Goal: Information Seeking & Learning: Learn about a topic

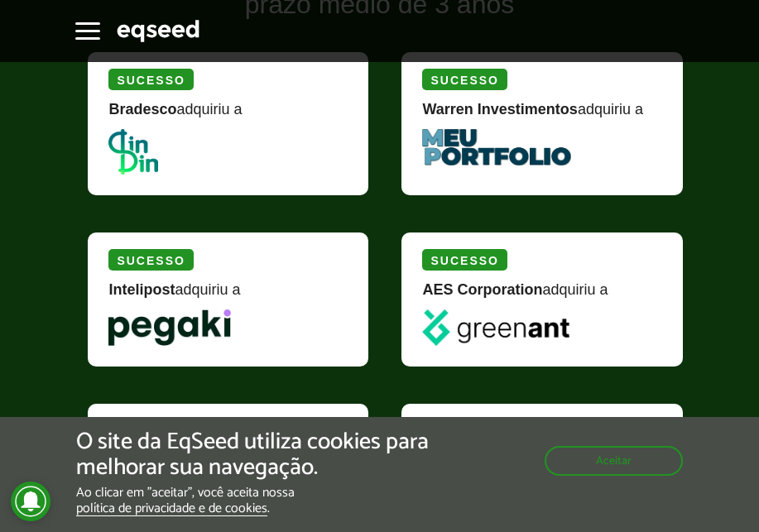
scroll to position [2401, 0]
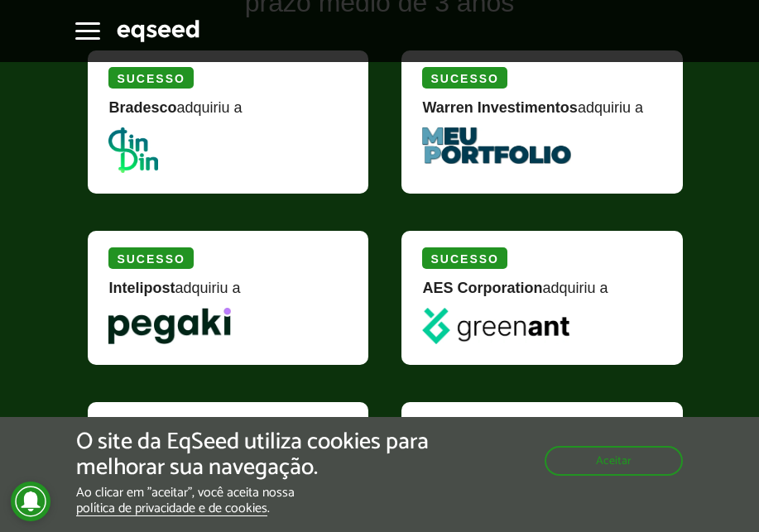
click at [128, 142] on img at bounding box center [133, 151] width 50 height 46
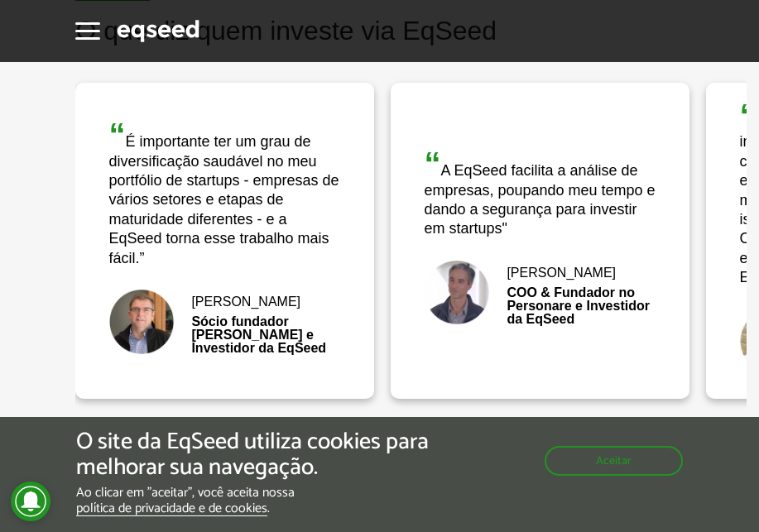
scroll to position [3146, 0]
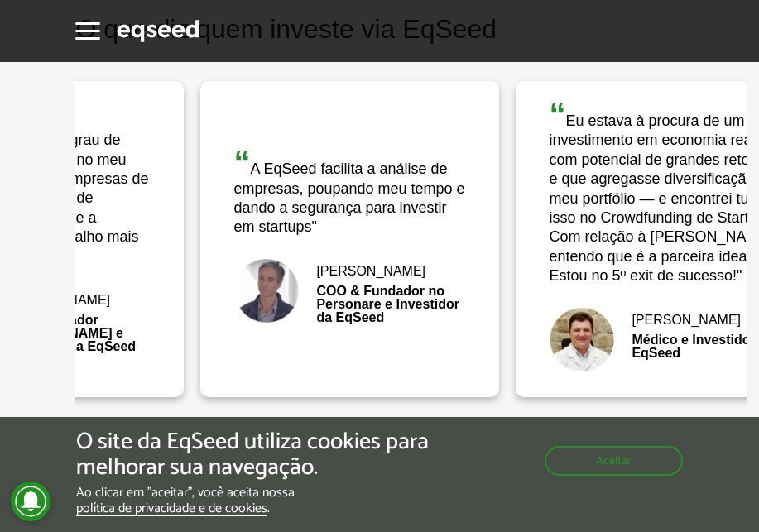
drag, startPoint x: 651, startPoint y: 195, endPoint x: 340, endPoint y: 212, distance: 310.9
click at [365, 210] on div "“ A EqSeed facilita a análise de empresas, poupando meu tempo e dando a seguran…" at bounding box center [349, 192] width 233 height 92
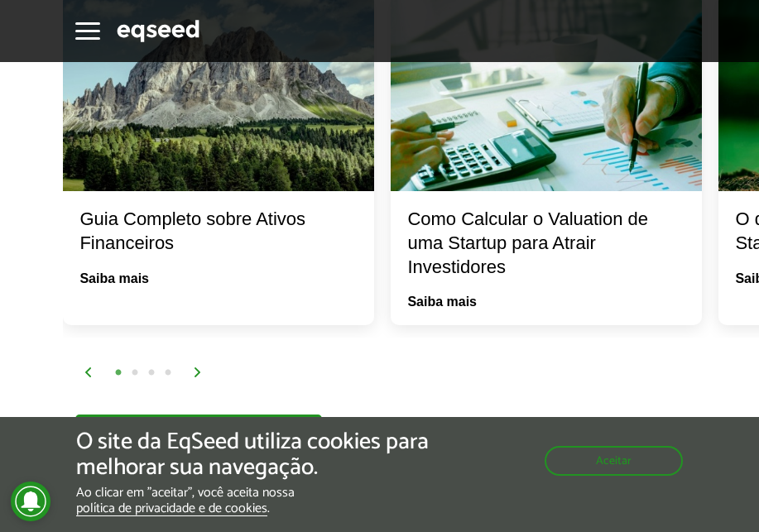
scroll to position [3809, 0]
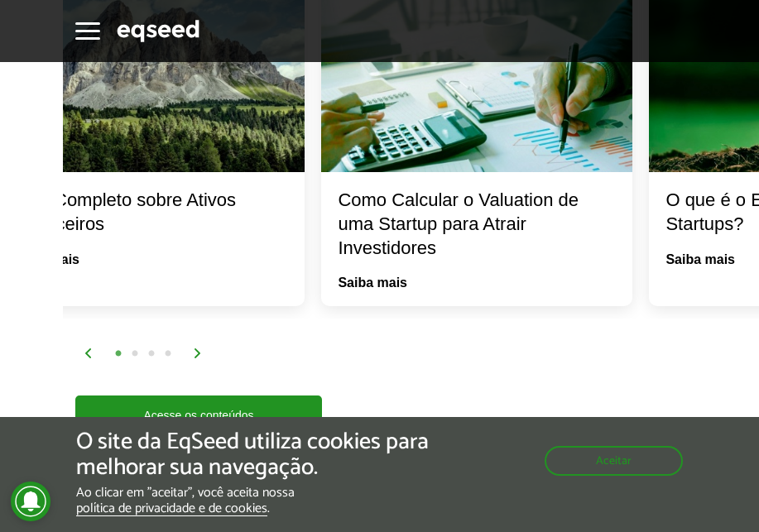
drag, startPoint x: 632, startPoint y: 189, endPoint x: 315, endPoint y: 209, distance: 317.7
click at [338, 209] on div "Como Calcular o Valuation de uma Startup para Atrair Investidores" at bounding box center [477, 224] width 278 height 71
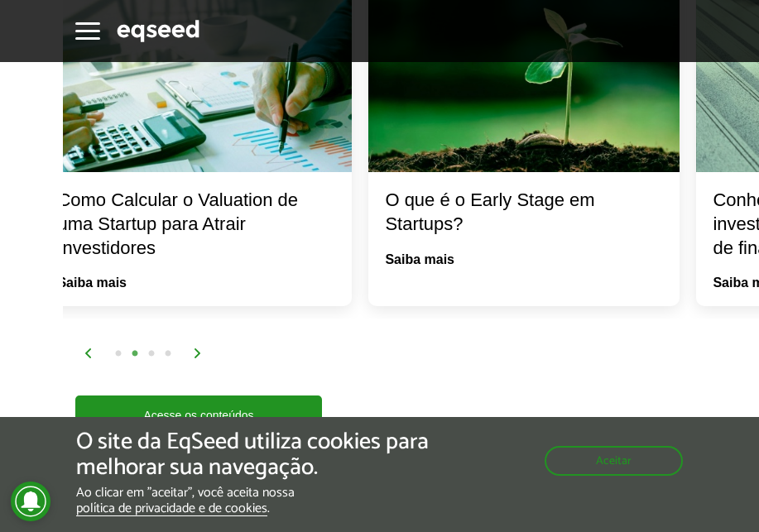
drag, startPoint x: 561, startPoint y: 200, endPoint x: 358, endPoint y: 214, distance: 204.2
click at [385, 213] on div "O que é o Early Stage em Startups?" at bounding box center [524, 212] width 278 height 47
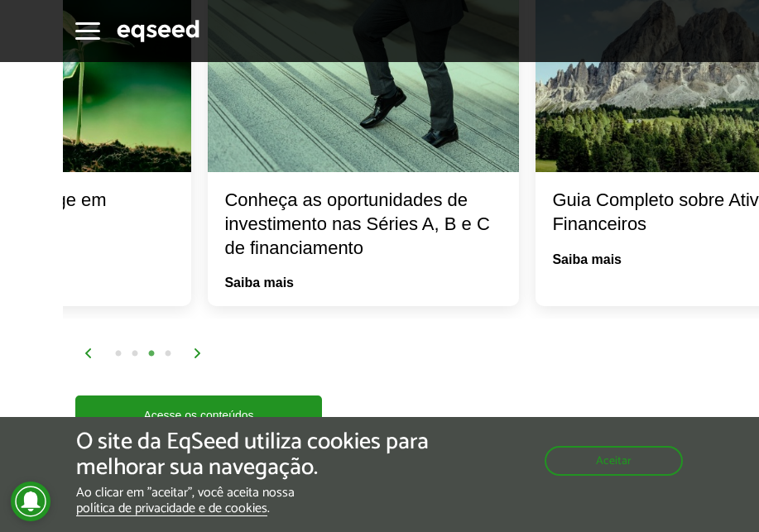
drag, startPoint x: 619, startPoint y: 210, endPoint x: 374, endPoint y: 193, distance: 244.9
click at [377, 201] on div "Conheça as oportunidades de investimento nas Séries A, B e C de financiamento" at bounding box center [363, 224] width 278 height 71
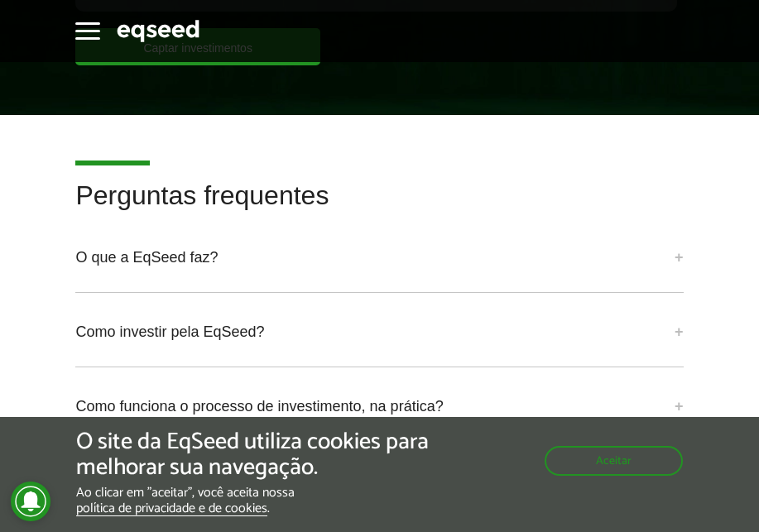
scroll to position [5051, 0]
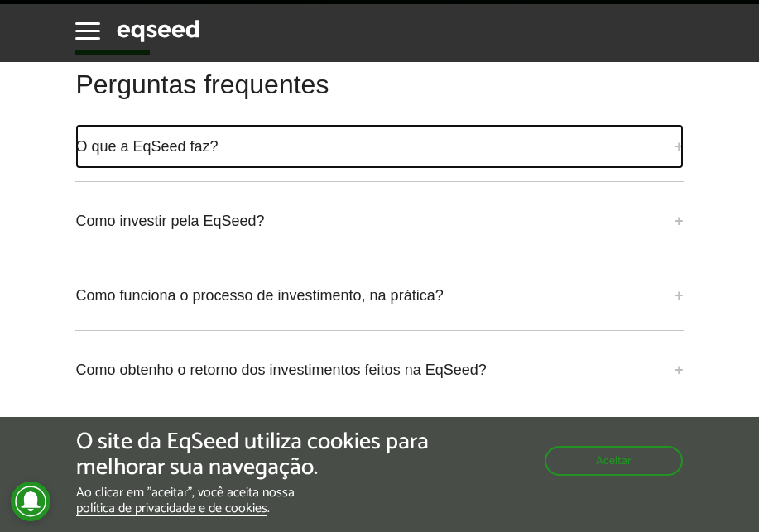
click at [652, 134] on link "O que a EqSeed faz?" at bounding box center [379, 146] width 608 height 45
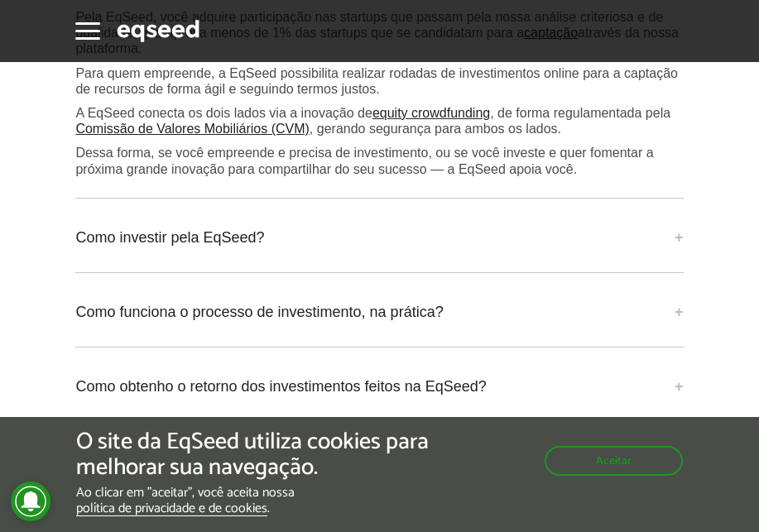
scroll to position [5382, 0]
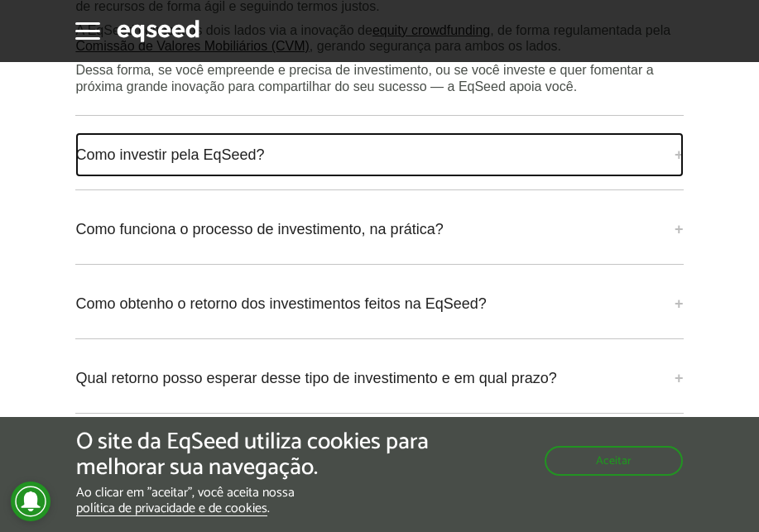
click at [672, 146] on link "Como investir pela EqSeed?" at bounding box center [379, 154] width 608 height 45
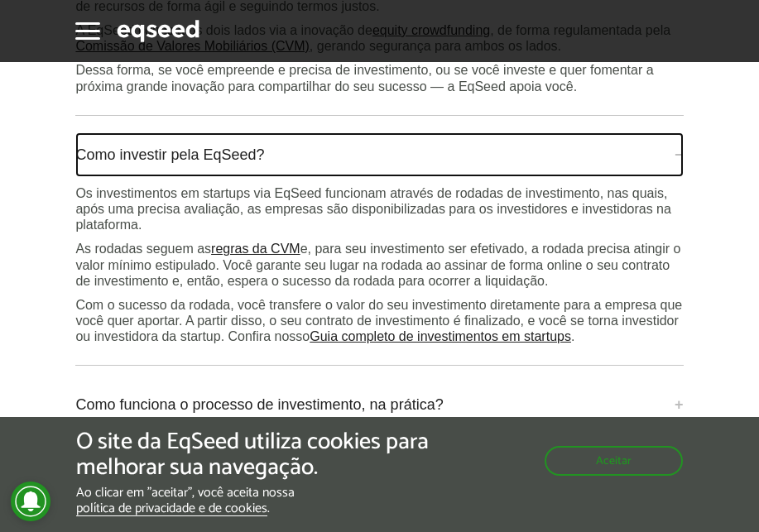
click at [663, 147] on link "Como investir pela EqSeed?" at bounding box center [379, 154] width 608 height 45
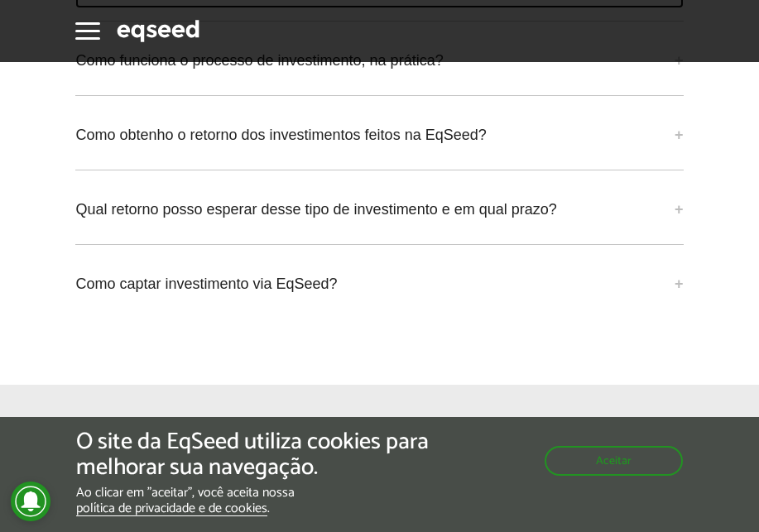
scroll to position [5548, 0]
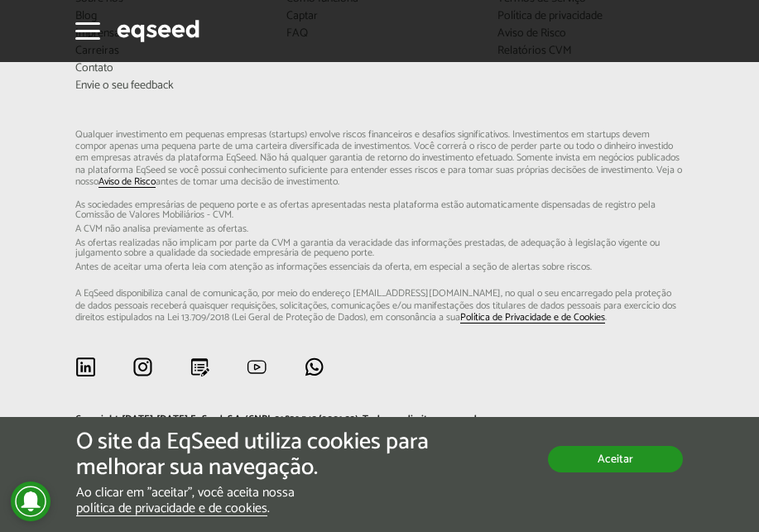
click at [644, 469] on button "Aceitar" at bounding box center [615, 459] width 135 height 26
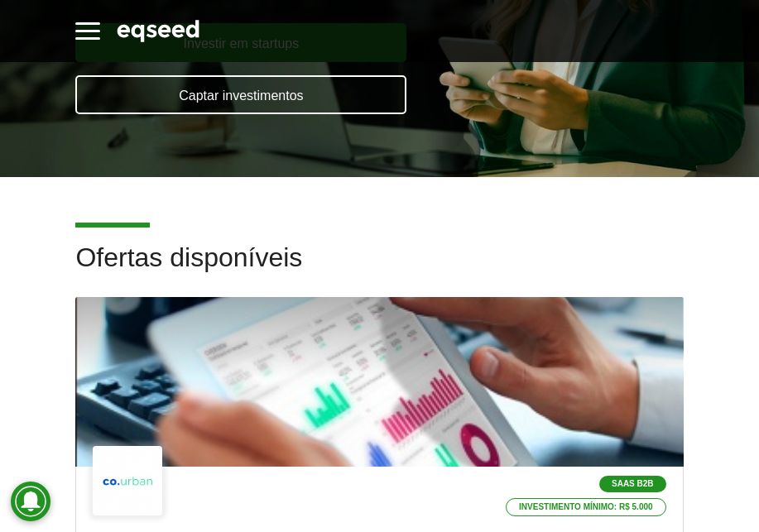
scroll to position [0, 0]
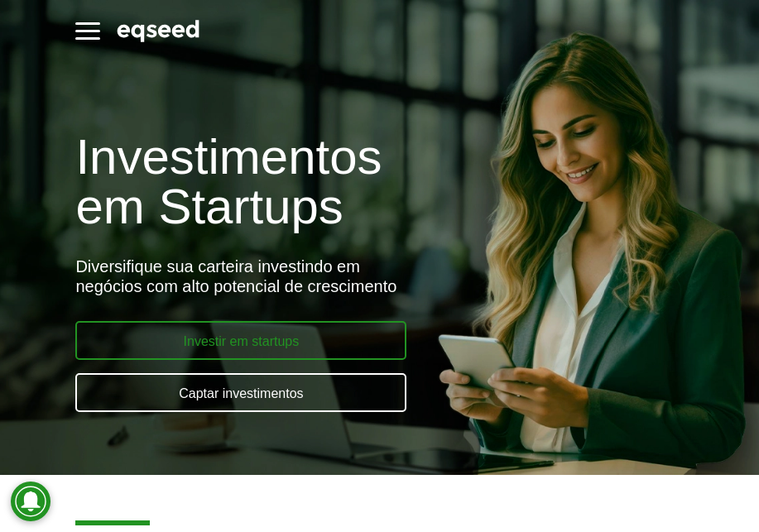
click at [240, 351] on link "Investir em startups" at bounding box center [240, 340] width 331 height 39
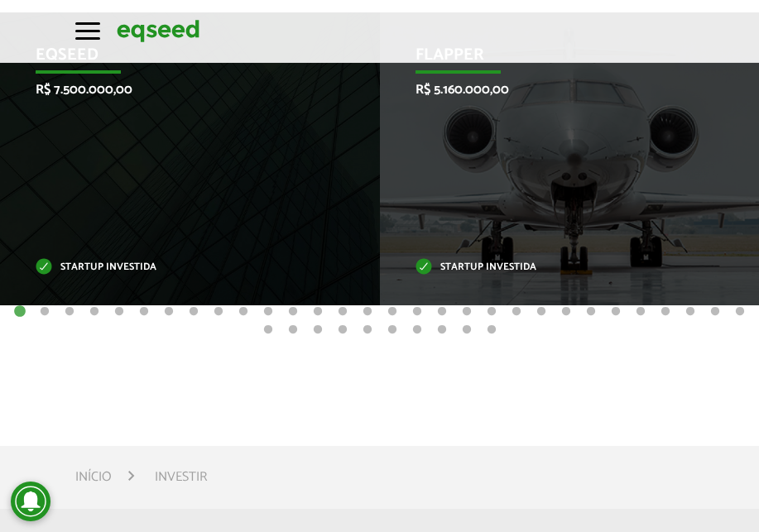
scroll to position [745, 0]
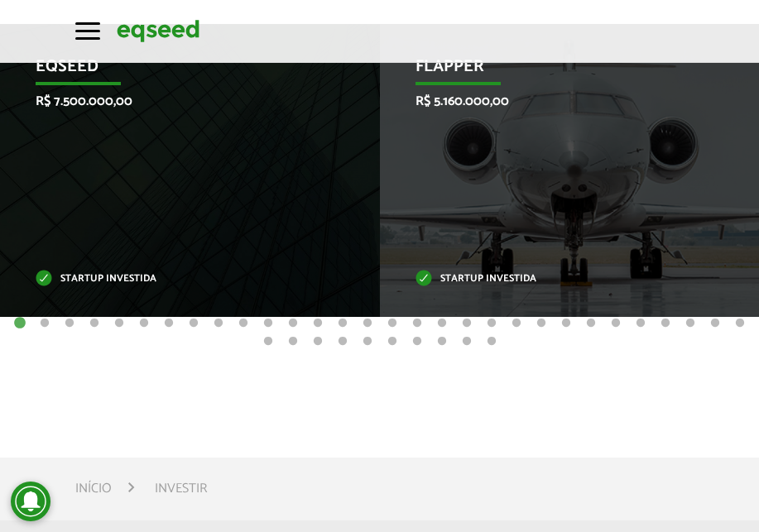
click at [47, 323] on button "2" at bounding box center [44, 323] width 17 height 17
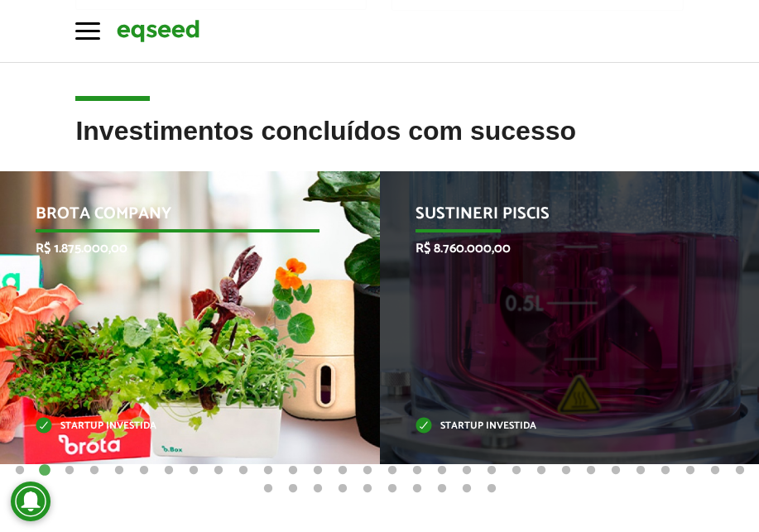
scroll to position [580, 0]
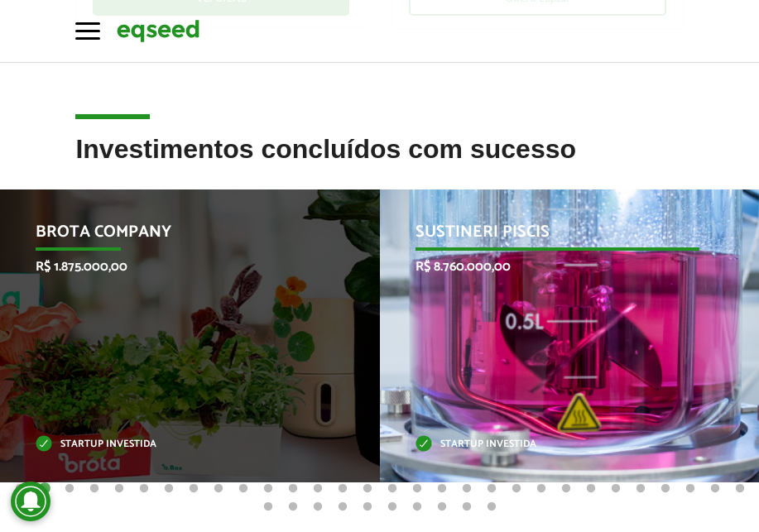
click at [529, 292] on div "Sustineri Piscis R$ 8.760.000,00 Startup investida" at bounding box center [557, 336] width 355 height 293
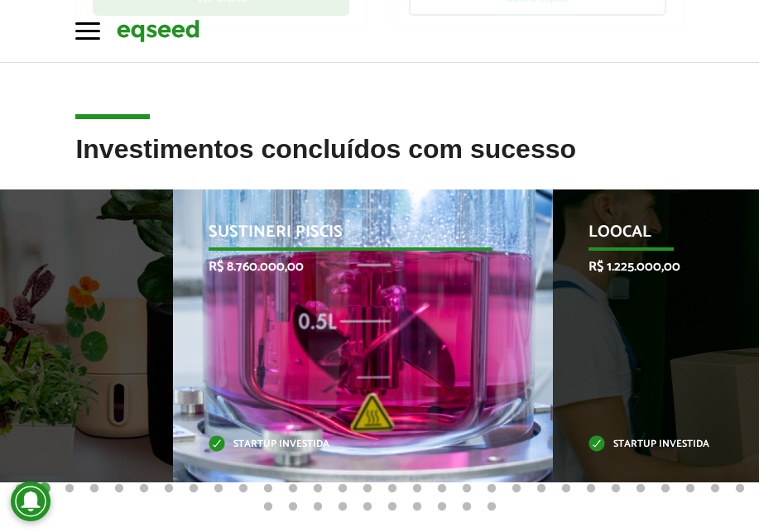
drag, startPoint x: 409, startPoint y: 233, endPoint x: 226, endPoint y: 301, distance: 194.9
click at [222, 301] on div "Sustineri Piscis R$ 8.760.000,00 Startup investida" at bounding box center [350, 336] width 355 height 293
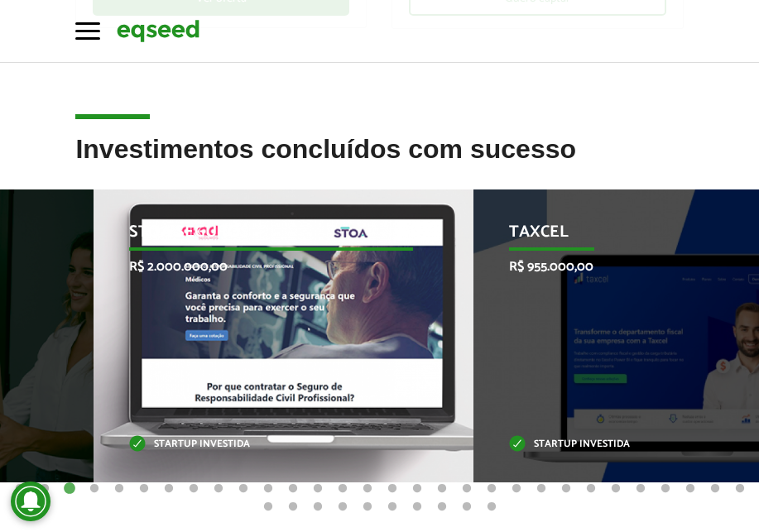
drag, startPoint x: 599, startPoint y: 324, endPoint x: 187, endPoint y: 310, distance: 411.7
click at [188, 308] on div "STOA Seguros R$ 2.000.000,00 Startup investida" at bounding box center [271, 336] width 355 height 293
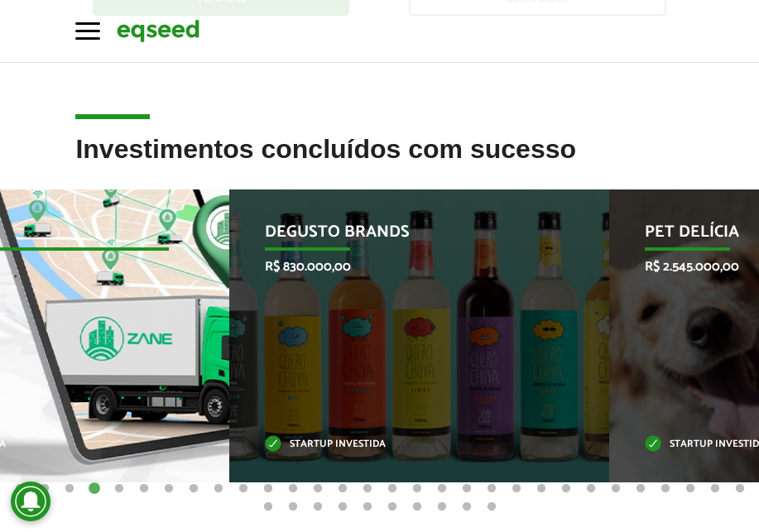
drag, startPoint x: 692, startPoint y: 308, endPoint x: 111, endPoint y: 342, distance: 582.2
click at [117, 342] on div "Zane R$ 455.000,00 Startup investida" at bounding box center [26, 336] width 355 height 293
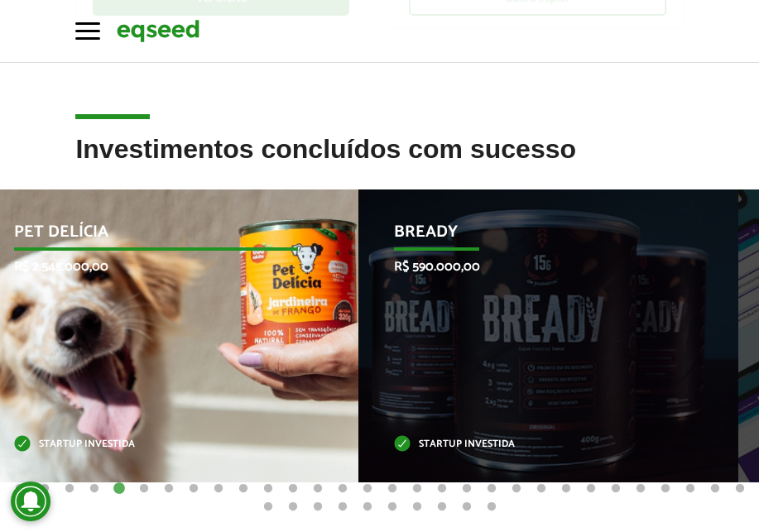
drag, startPoint x: 631, startPoint y: 320, endPoint x: 156, endPoint y: 335, distance: 475.5
click at [160, 335] on div "Pet Delícia R$ 2.545.000,00 Startup investida" at bounding box center [155, 336] width 355 height 293
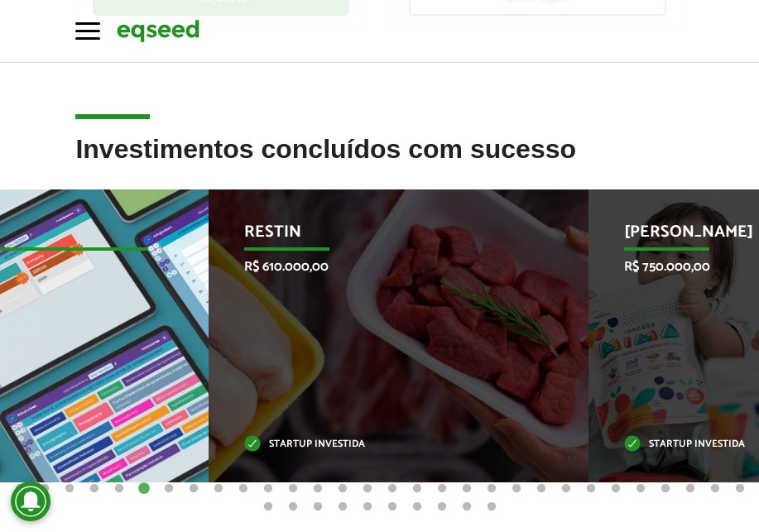
drag, startPoint x: 701, startPoint y: 341, endPoint x: 119, endPoint y: 359, distance: 582.4
click at [130, 359] on div "Edupulses R$ 640.000,00 Startup investida" at bounding box center [6, 336] width 355 height 293
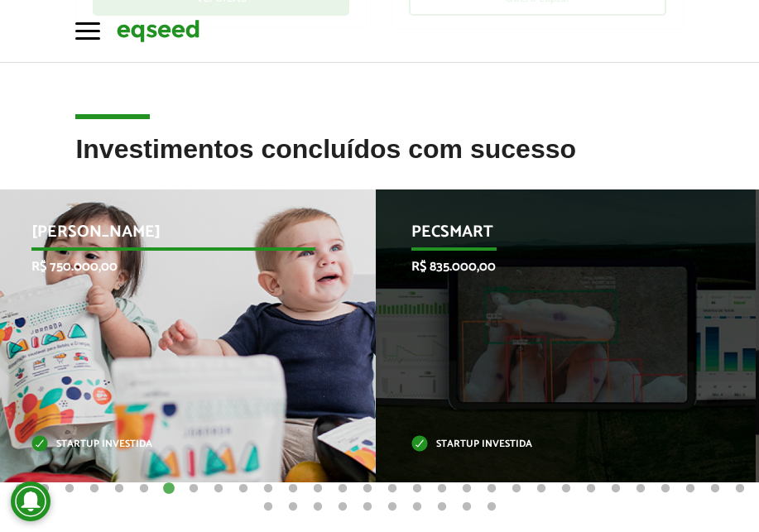
drag, startPoint x: 692, startPoint y: 339, endPoint x: 269, endPoint y: 339, distance: 423.1
click at [272, 339] on div "Jornada Mima R$ 750.000,00 Startup investida" at bounding box center [173, 336] width 355 height 293
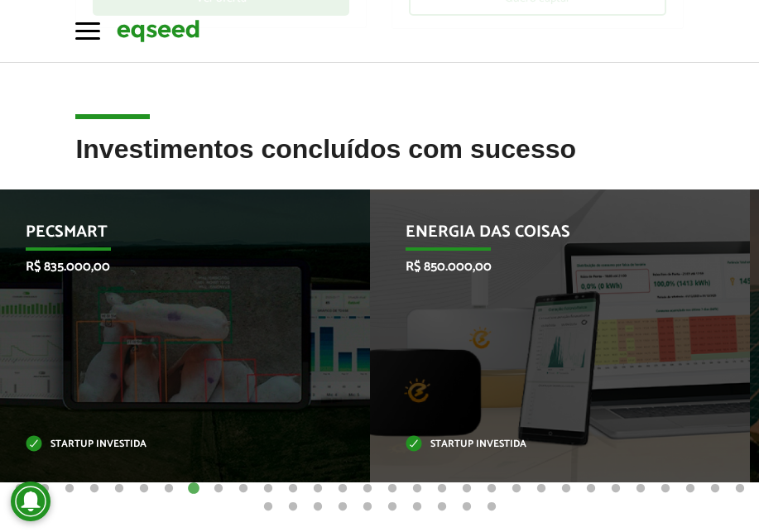
drag, startPoint x: 752, startPoint y: 358, endPoint x: 739, endPoint y: 358, distance: 13.2
click at [739, 358] on li "Energia das Coisas R$ 850.000,00 Startup investida" at bounding box center [560, 336] width 380 height 293
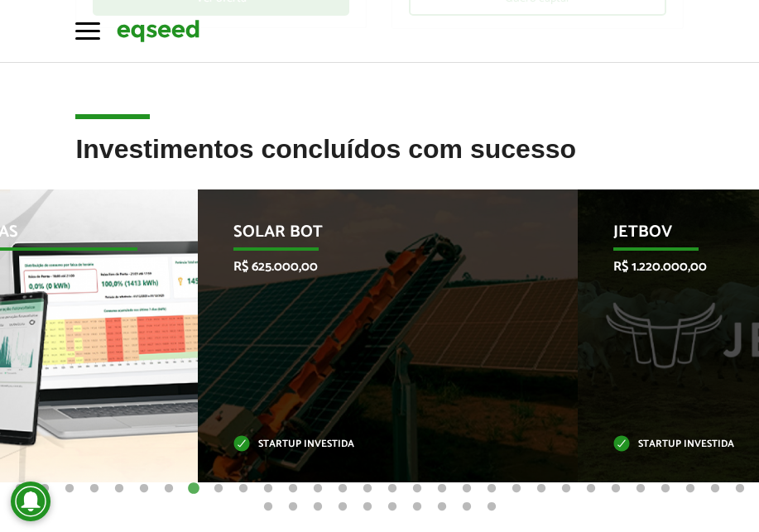
drag, startPoint x: 708, startPoint y: 355, endPoint x: 128, endPoint y: 386, distance: 581.2
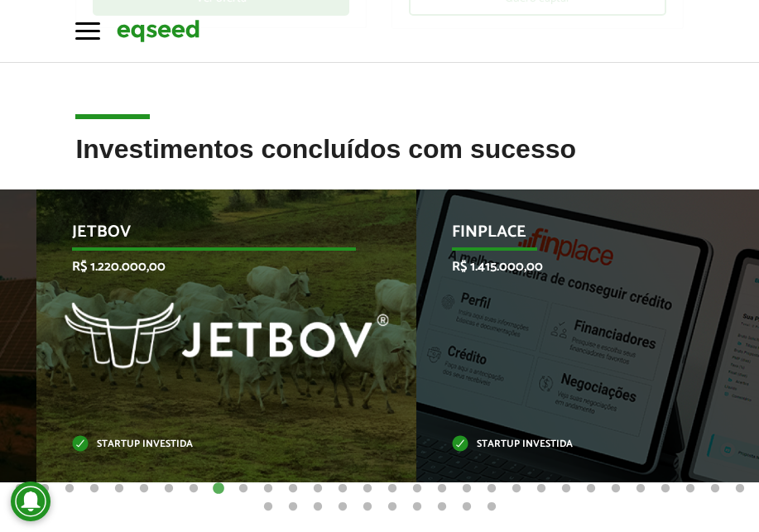
drag, startPoint x: 681, startPoint y: 353, endPoint x: 301, endPoint y: 379, distance: 381.0
click at [311, 379] on div "JetBov R$ 1.220.000,00 Startup investida" at bounding box center [213, 336] width 355 height 293
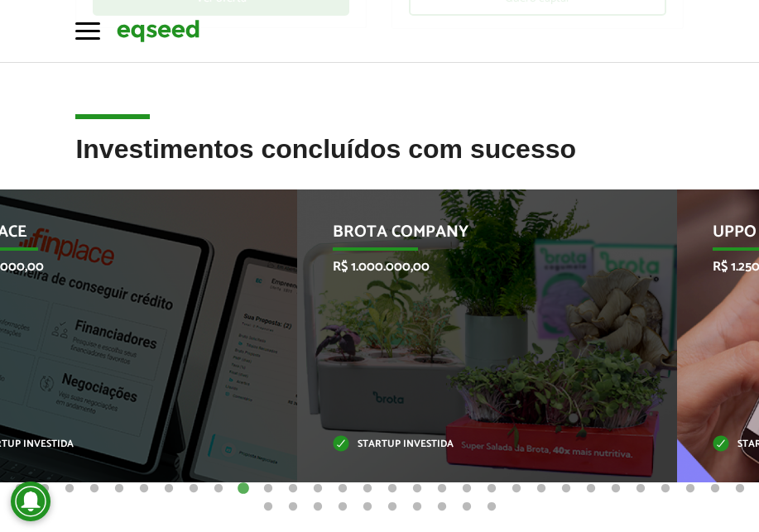
drag, startPoint x: 575, startPoint y: 363, endPoint x: 368, endPoint y: 364, distance: 207.0
click at [455, 363] on div "Brota Company R$ 1.000.000,00 Startup investida" at bounding box center [474, 336] width 355 height 293
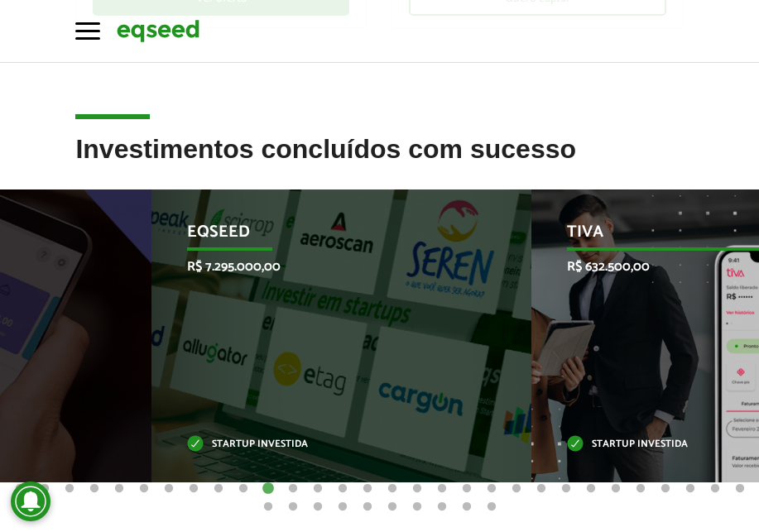
drag, startPoint x: 696, startPoint y: 345, endPoint x: 319, endPoint y: 357, distance: 377.7
click at [388, 354] on div "EqSeed R$ 7.295.000,00 Startup investida" at bounding box center [329, 336] width 355 height 293
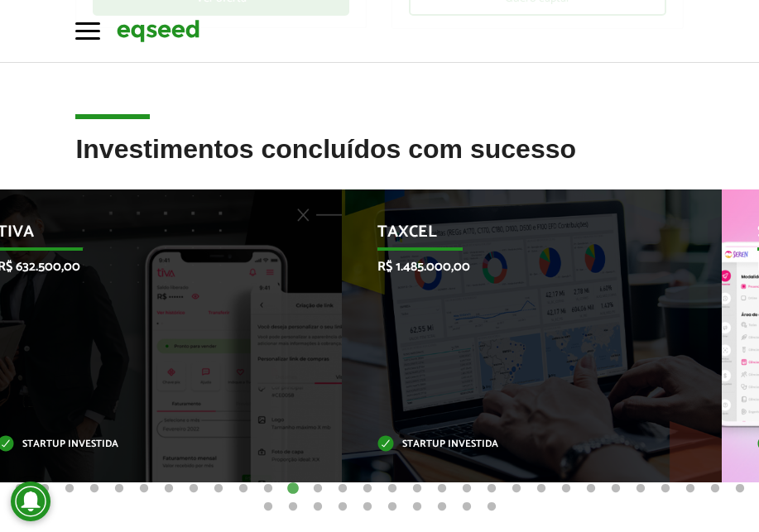
drag, startPoint x: 633, startPoint y: 381, endPoint x: 435, endPoint y: 383, distance: 198.7
click at [470, 383] on div "Taxcel R$ 1.485.000,00 Startup investida" at bounding box center [519, 336] width 355 height 293
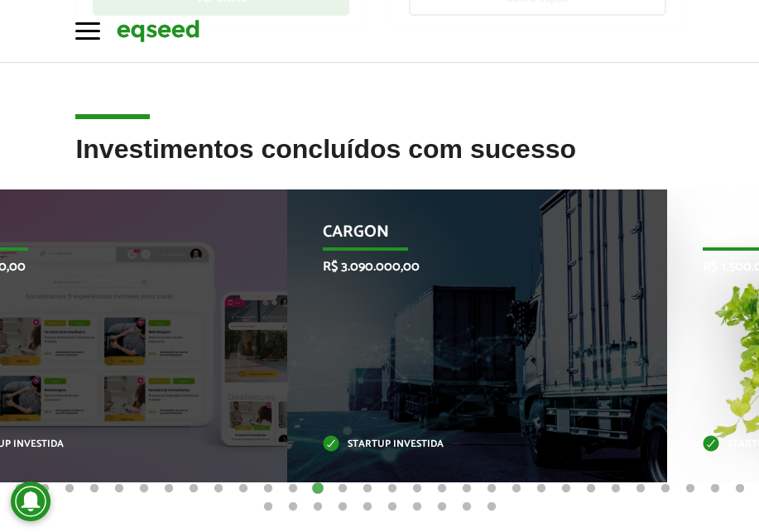
drag, startPoint x: 674, startPoint y: 377, endPoint x: 445, endPoint y: 364, distance: 228.9
click at [474, 366] on div "CargOn R$ 3.090.000,00 Startup investida" at bounding box center [464, 336] width 355 height 293
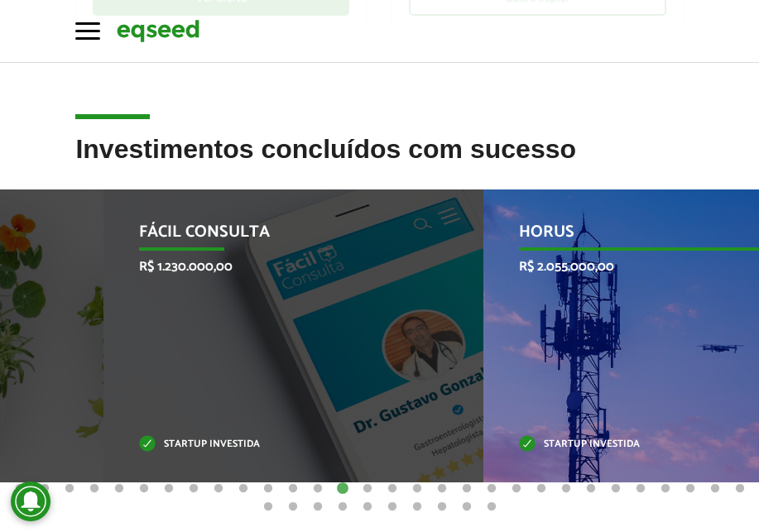
drag, startPoint x: 681, startPoint y: 380, endPoint x: 373, endPoint y: 389, distance: 307.3
click at [387, 388] on div "Fácil Consulta R$ 1.230.000,00 Startup investida" at bounding box center [280, 336] width 355 height 293
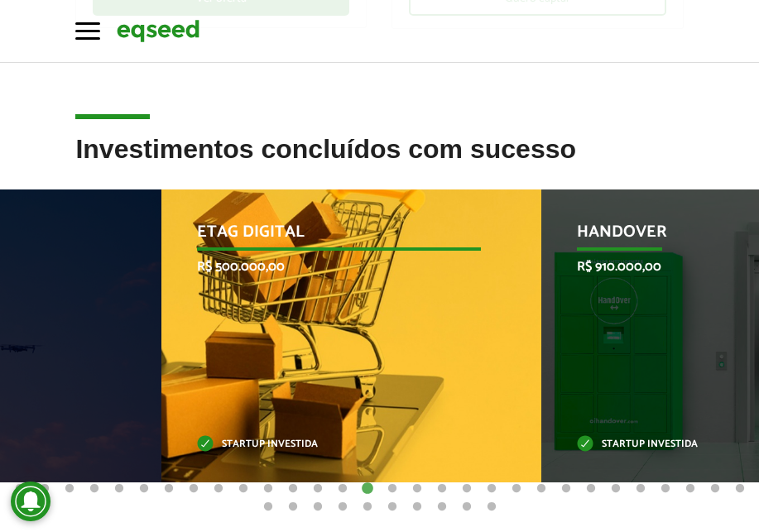
drag, startPoint x: 705, startPoint y: 354, endPoint x: 412, endPoint y: 343, distance: 292.5
click at [421, 344] on div "Etag Digital R$ 500.000,00 Startup investida" at bounding box center [338, 336] width 355 height 293
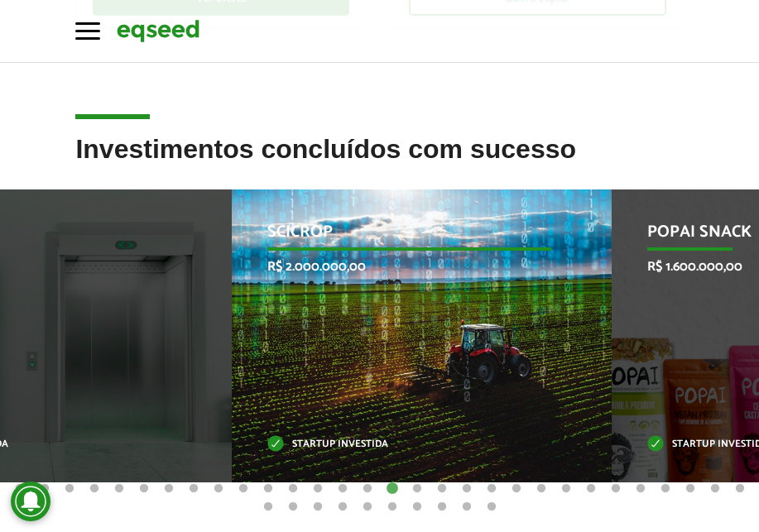
drag, startPoint x: 681, startPoint y: 353, endPoint x: 401, endPoint y: 356, distance: 280.7
click at [414, 356] on div "SciCrop R$ 2.000.000,00 Startup investida" at bounding box center [409, 336] width 355 height 293
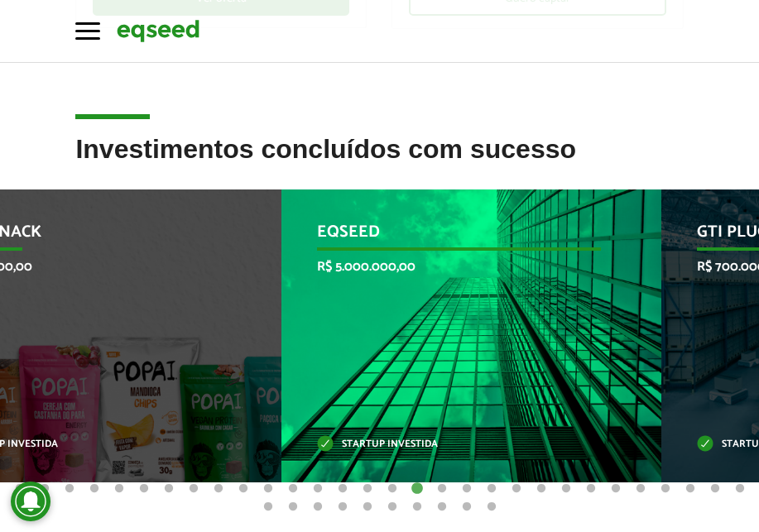
drag, startPoint x: 676, startPoint y: 359, endPoint x: 426, endPoint y: 373, distance: 249.6
click at [444, 372] on div "EqSeed R$ 5.000.000,00 Startup investida" at bounding box center [459, 336] width 355 height 293
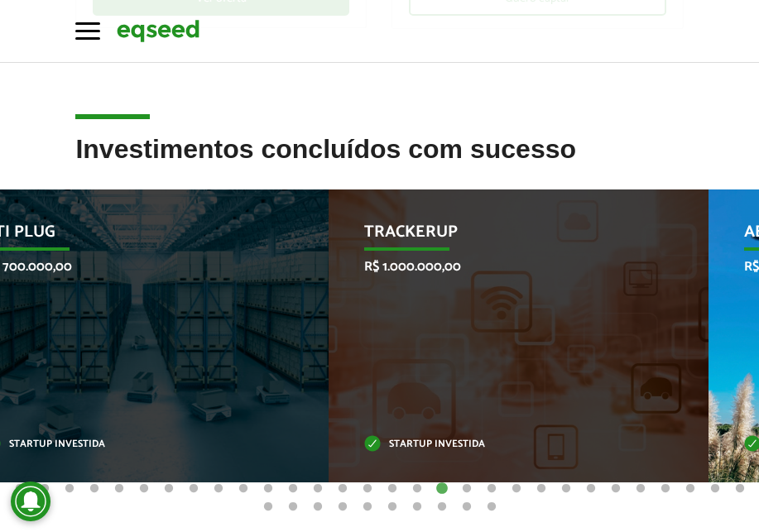
drag, startPoint x: 657, startPoint y: 351, endPoint x: 430, endPoint y: 325, distance: 229.2
click at [470, 326] on div "TrackerUp R$ 1.000.000,00 Startup investida" at bounding box center [506, 336] width 355 height 293
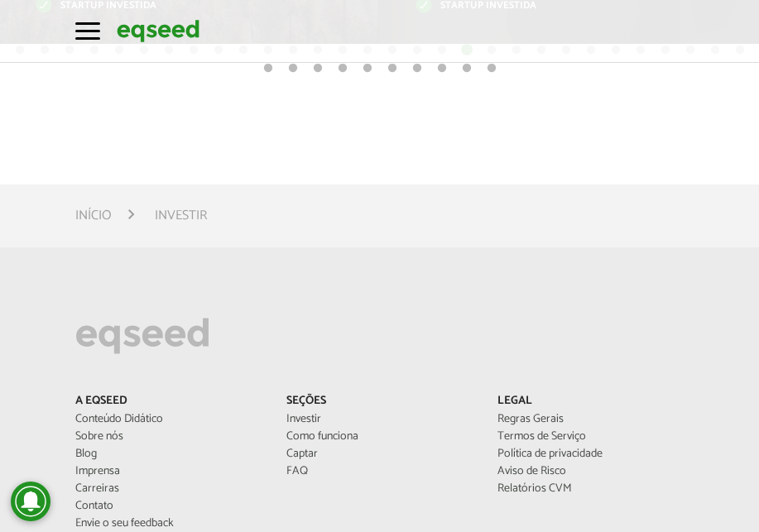
scroll to position [911, 0]
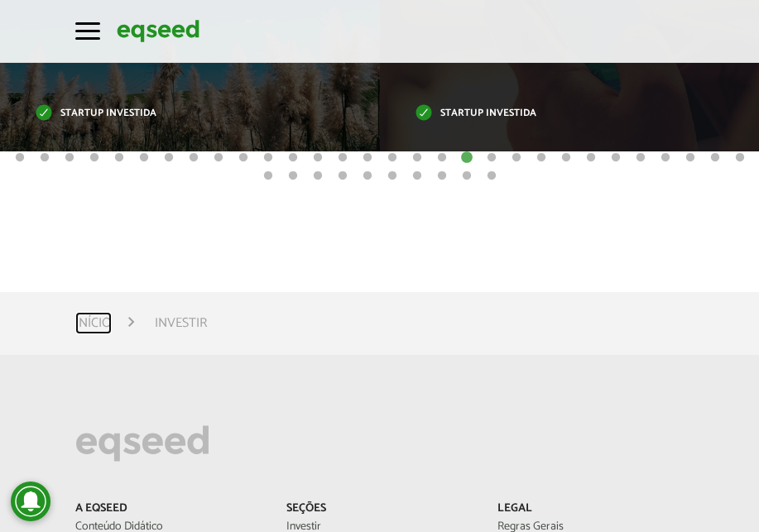
click at [103, 319] on link "Início" at bounding box center [93, 323] width 36 height 13
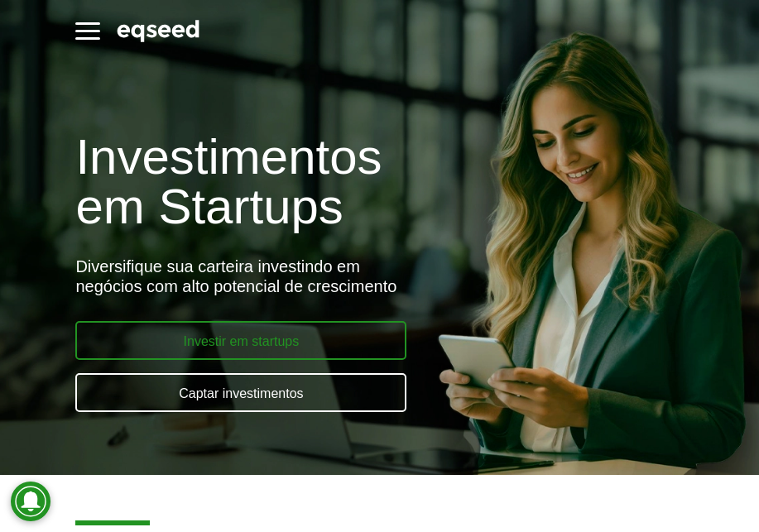
click at [311, 340] on link "Investir em startups" at bounding box center [240, 340] width 331 height 39
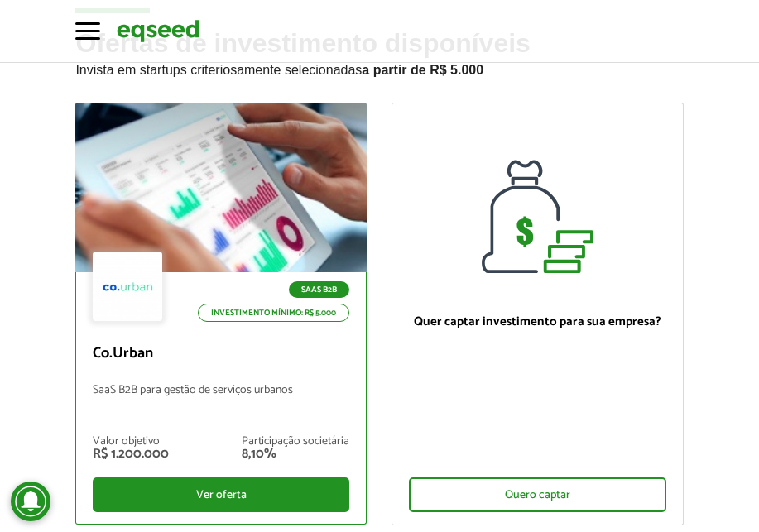
scroll to position [166, 0]
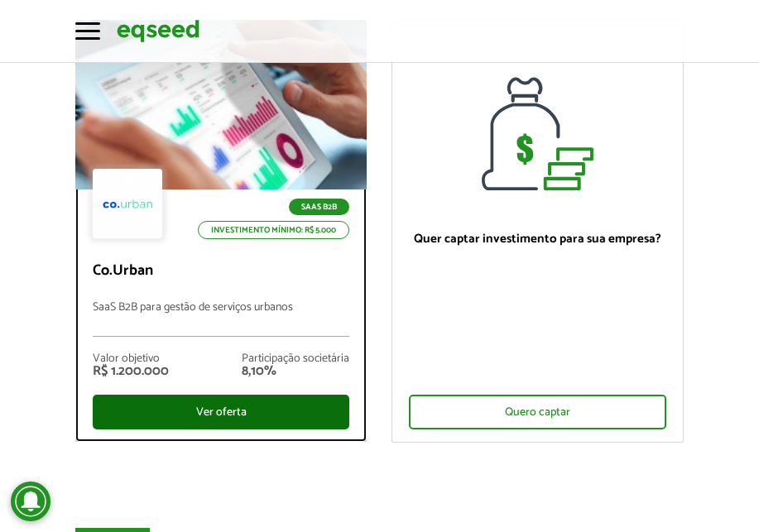
click at [229, 409] on div "Ver oferta" at bounding box center [221, 412] width 257 height 35
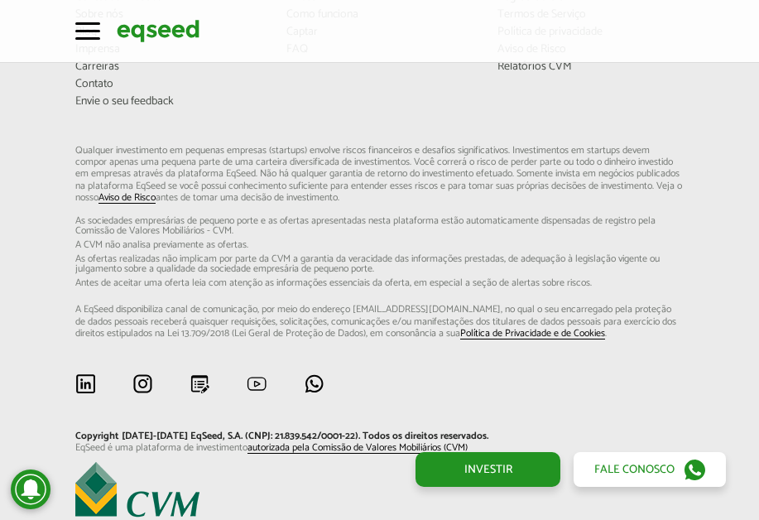
scroll to position [4585, 0]
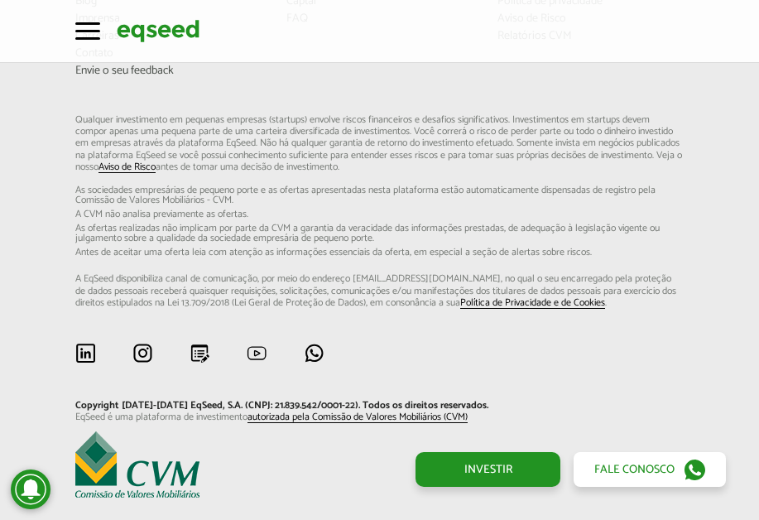
drag, startPoint x: 533, startPoint y: 311, endPoint x: 535, endPoint y: 295, distance: 16.6
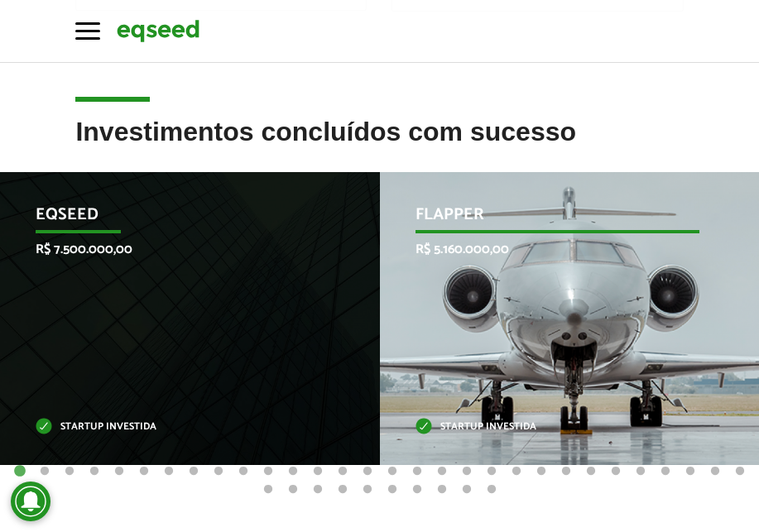
scroll to position [745, 0]
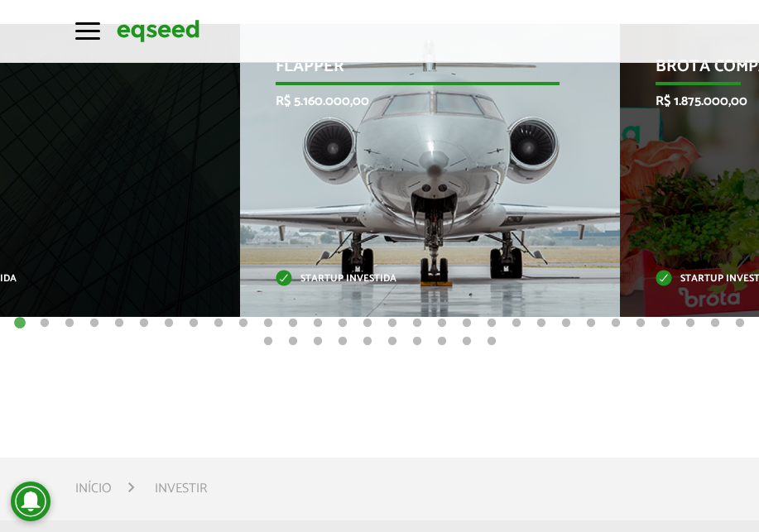
drag, startPoint x: 541, startPoint y: 189, endPoint x: 301, endPoint y: 236, distance: 243.9
click at [308, 234] on div "Flapper R$ 5.160.000,00 Startup investida" at bounding box center [417, 170] width 355 height 293
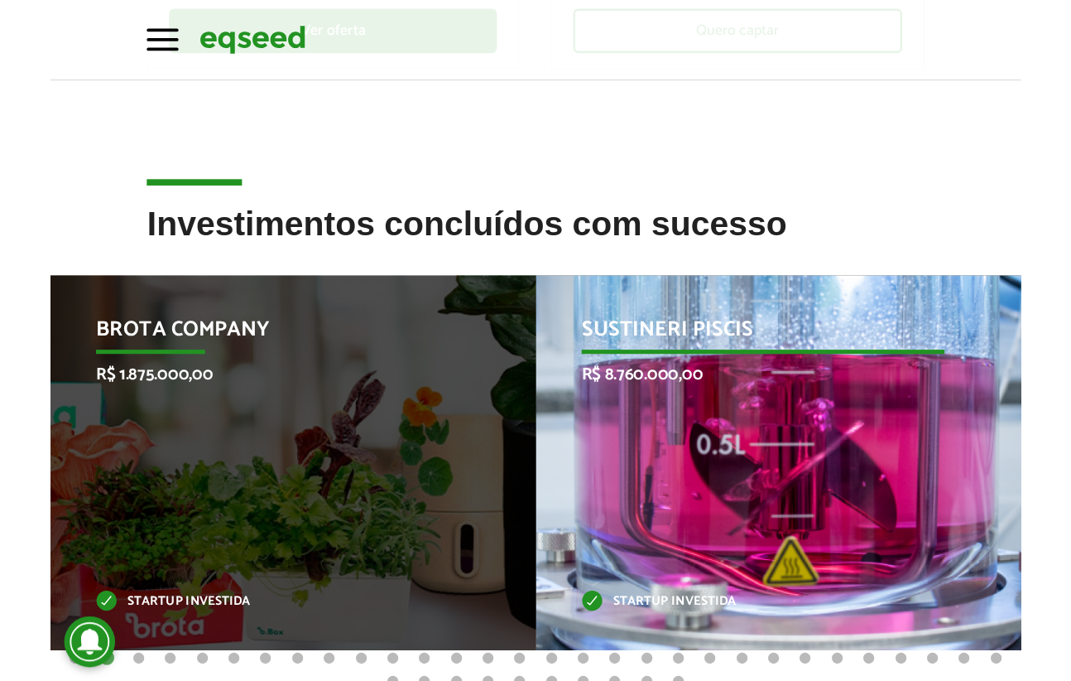
scroll to position [662, 0]
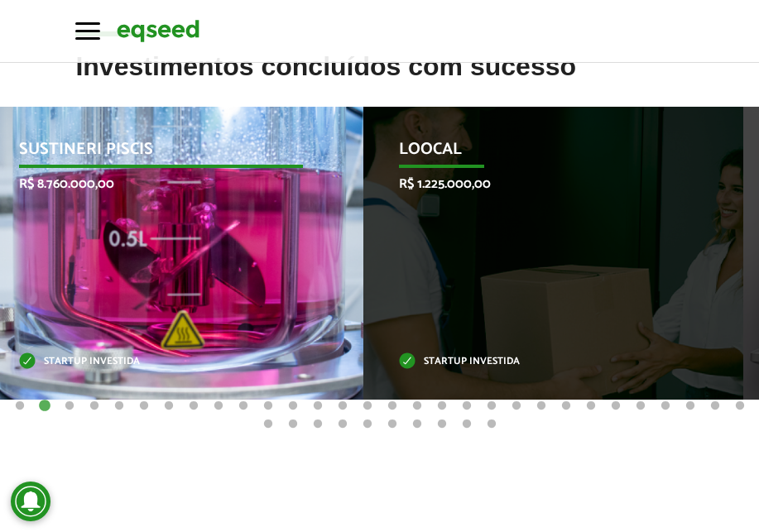
drag, startPoint x: 616, startPoint y: 283, endPoint x: 201, endPoint y: 289, distance: 414.9
click at [219, 291] on div "Sustineri Piscis R$ 8.760.000,00 Startup investida" at bounding box center [160, 253] width 355 height 293
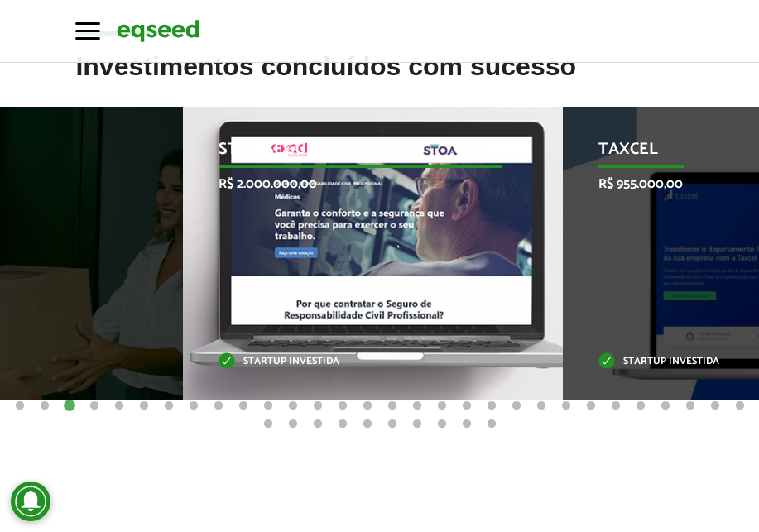
drag, startPoint x: 691, startPoint y: 212, endPoint x: 253, endPoint y: 253, distance: 440.0
click at [259, 253] on div "STOA Seguros R$ 2.000.000,00 Startup investida" at bounding box center [360, 253] width 355 height 293
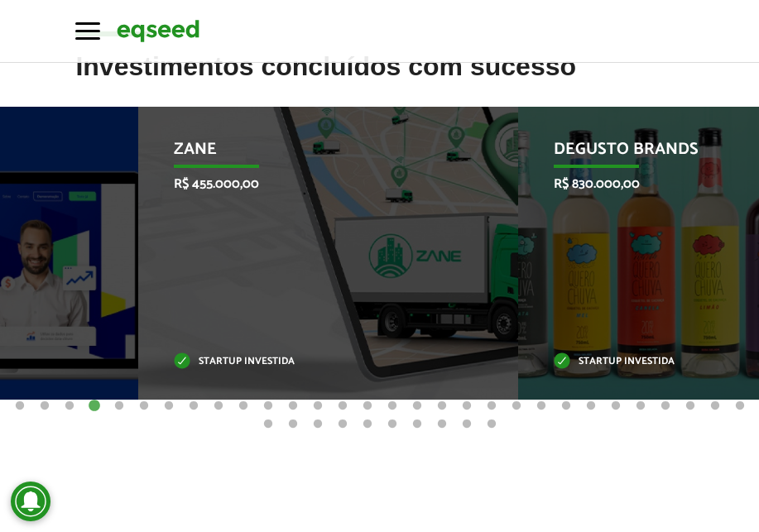
drag, startPoint x: 561, startPoint y: 285, endPoint x: 259, endPoint y: 295, distance: 302.4
click at [294, 291] on div "Zane R$ 455.000,00 Startup investida" at bounding box center [315, 253] width 355 height 293
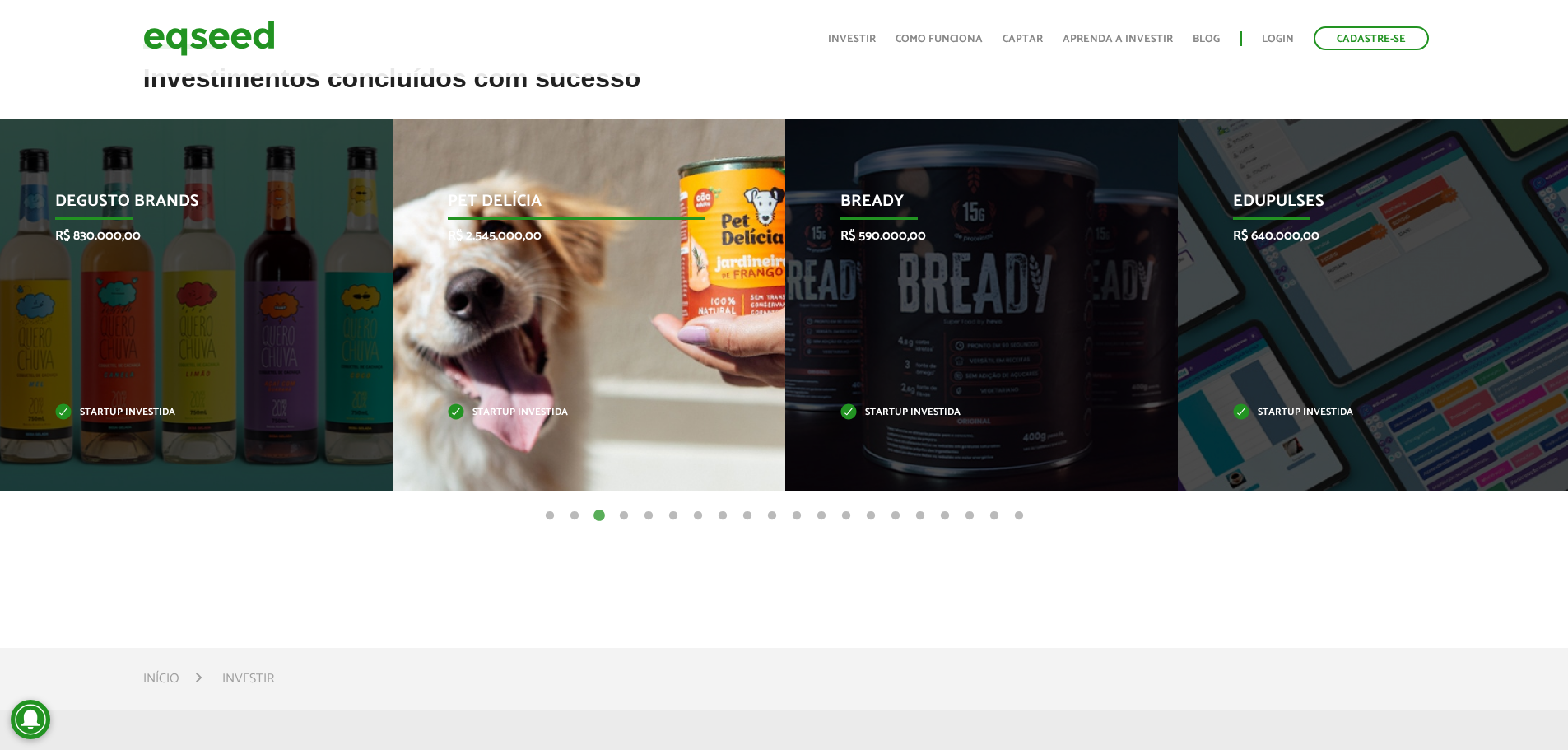
drag, startPoint x: 492, startPoint y: 414, endPoint x: 489, endPoint y: 390, distance: 24.2
click at [492, 414] on p "Startup investida" at bounding box center [576, 413] width 258 height 9
click at [511, 220] on div "Pet Delícia R$ 2.545.000,00 Startup investida" at bounding box center [577, 304] width 368 height 373
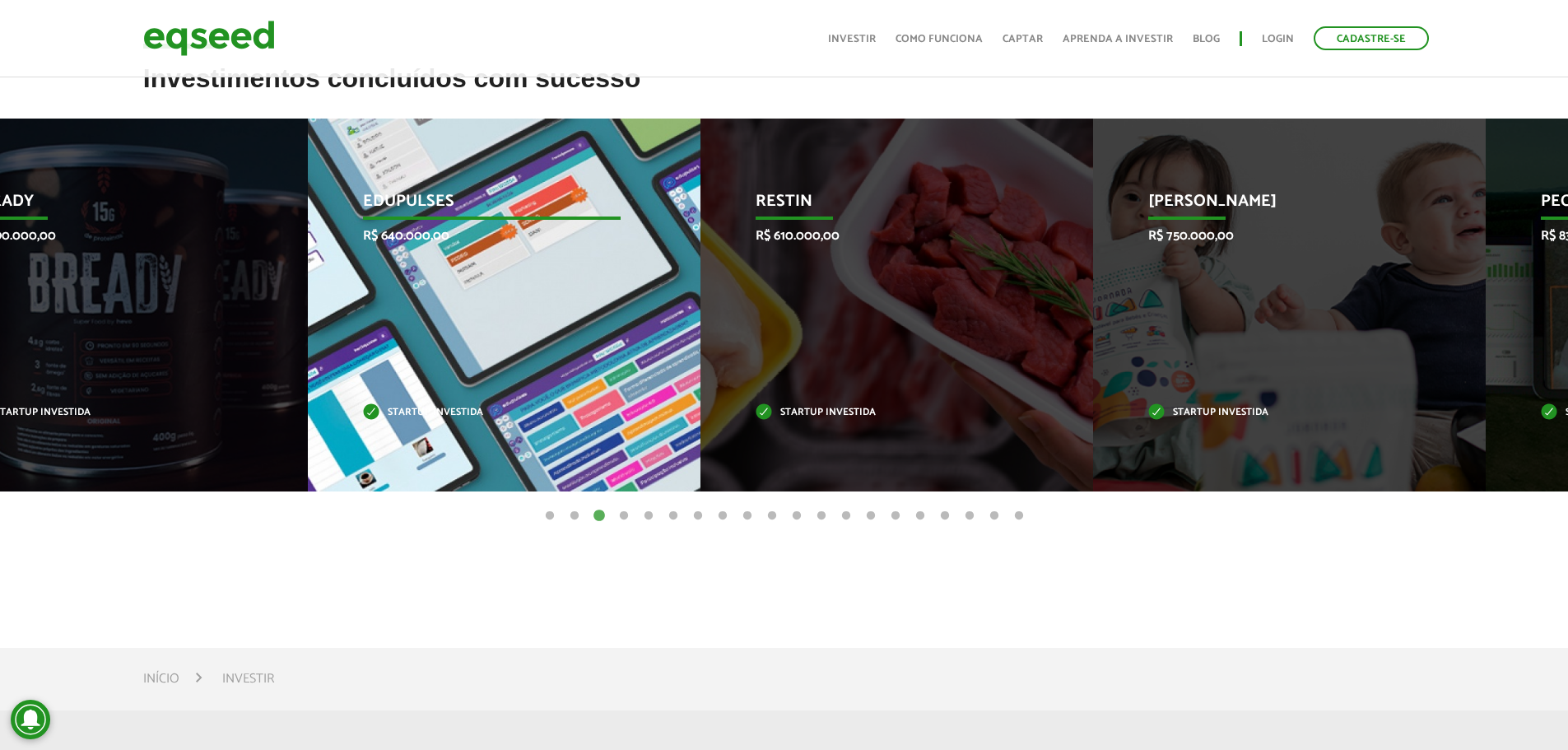
drag, startPoint x: 1314, startPoint y: 337, endPoint x: 404, endPoint y: 401, distance: 912.2
click at [420, 399] on div "Edupulses R$ 640.000,00 Startup investida" at bounding box center [492, 304] width 368 height 373
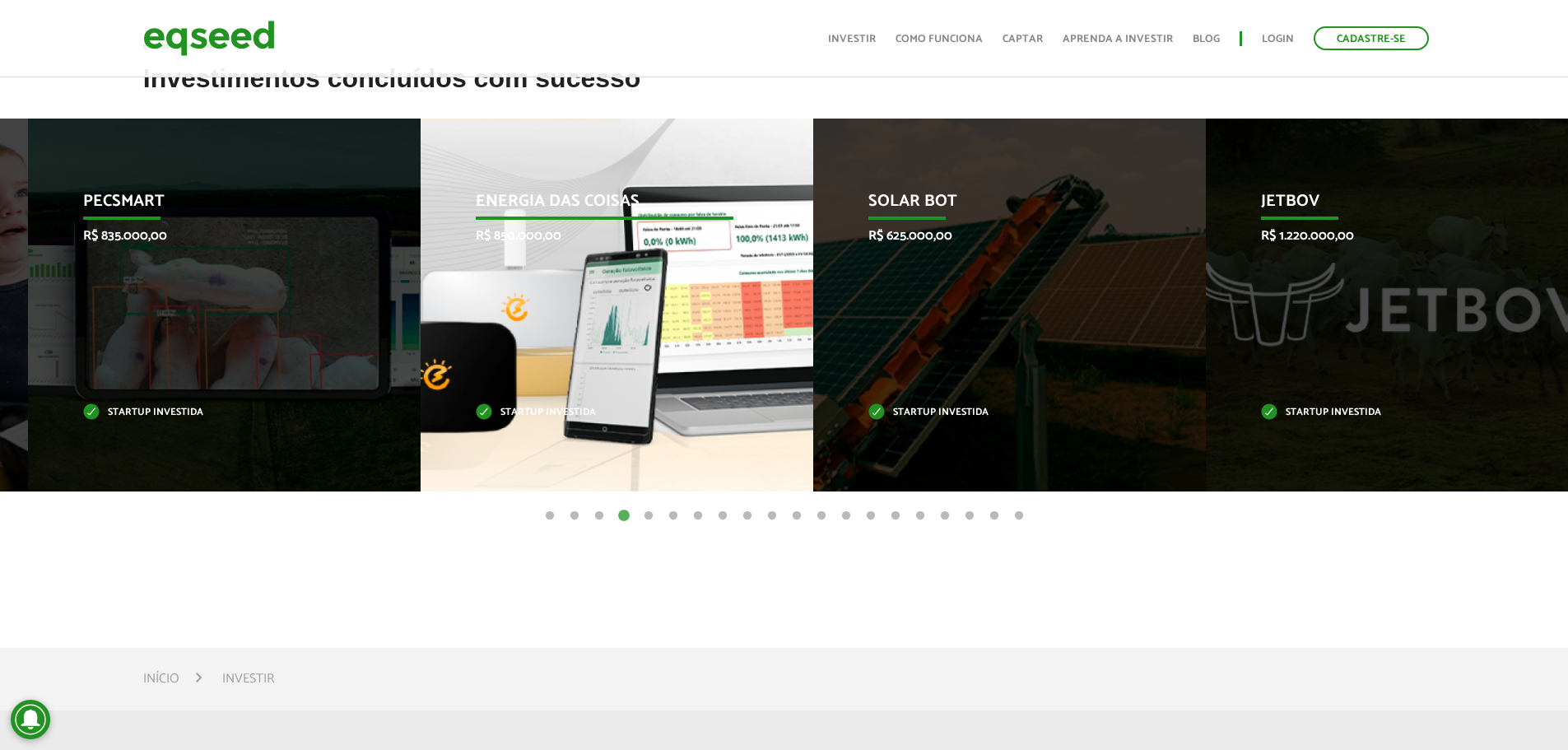
drag, startPoint x: 1376, startPoint y: 266, endPoint x: 557, endPoint y: 254, distance: 819.1
click at [569, 254] on div "Energia das Coisas R$ 850.000,00 Startup investida" at bounding box center [605, 304] width 368 height 373
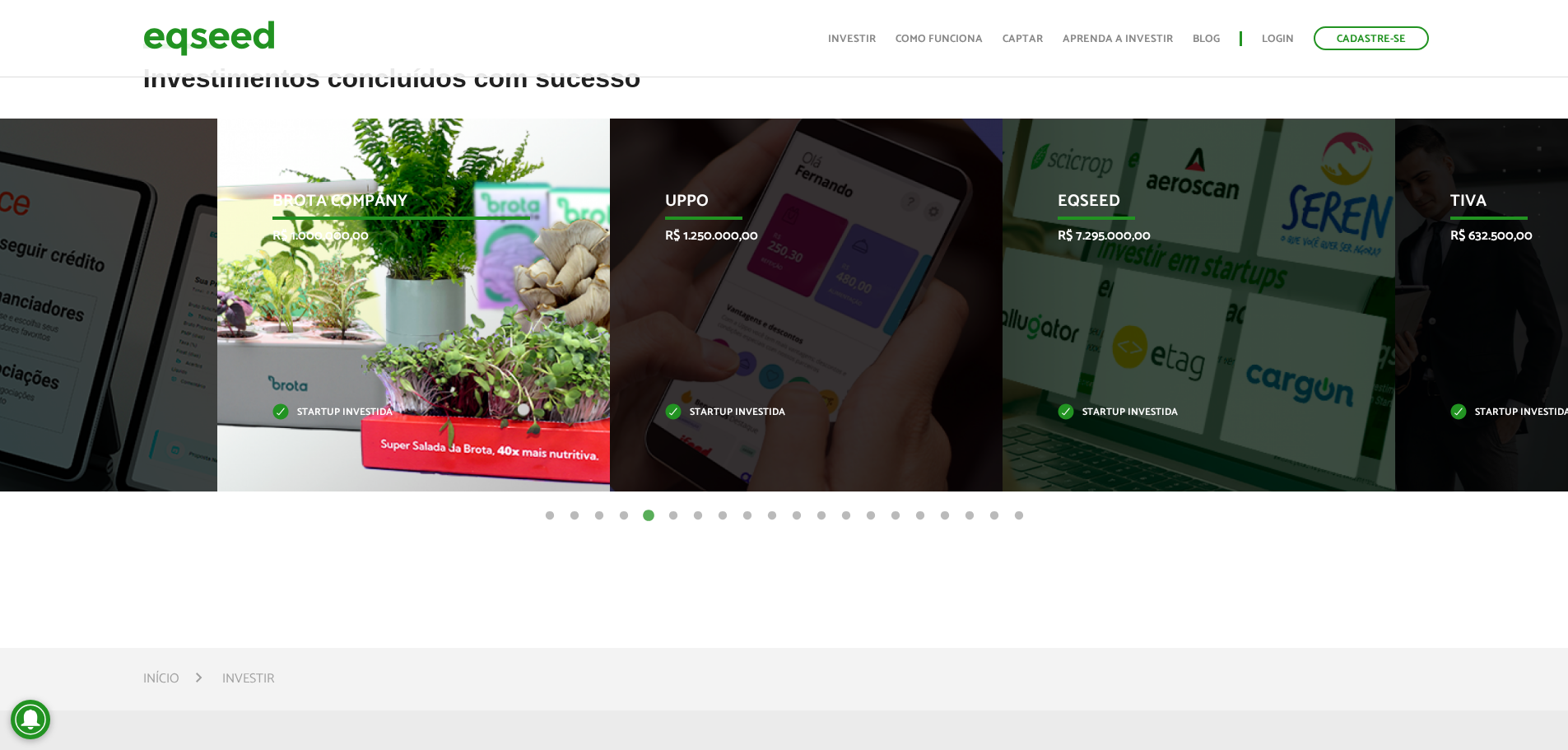
drag, startPoint x: 1470, startPoint y: 330, endPoint x: 390, endPoint y: 406, distance: 1082.7
click at [390, 406] on div "Brota Company R$ 1.000.000,00 Startup investida" at bounding box center [402, 304] width 368 height 373
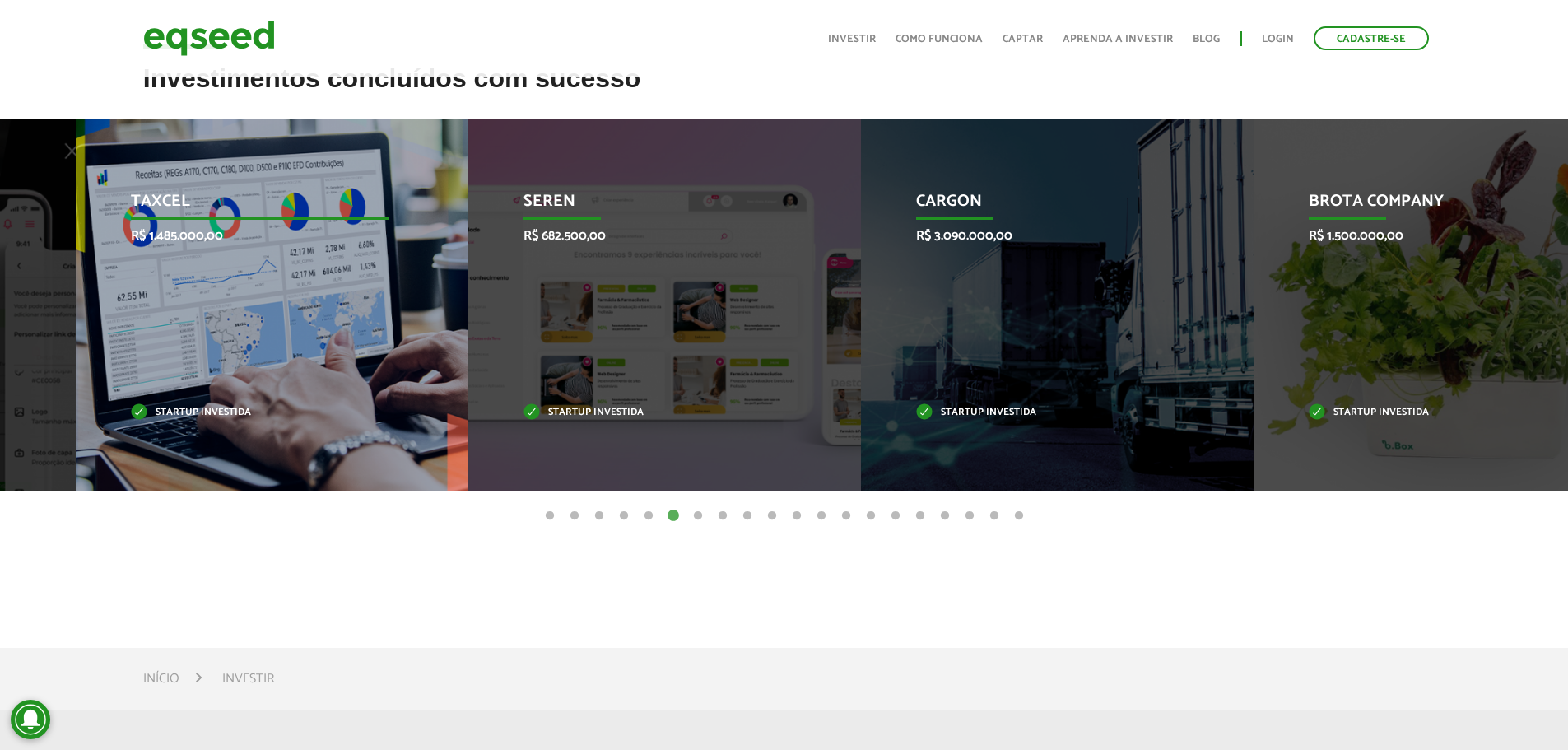
drag, startPoint x: 1332, startPoint y: 279, endPoint x: 225, endPoint y: 276, distance: 1107.0
click at [225, 276] on div "Taxcel R$ 1.485.000,00 Startup investida" at bounding box center [260, 304] width 368 height 373
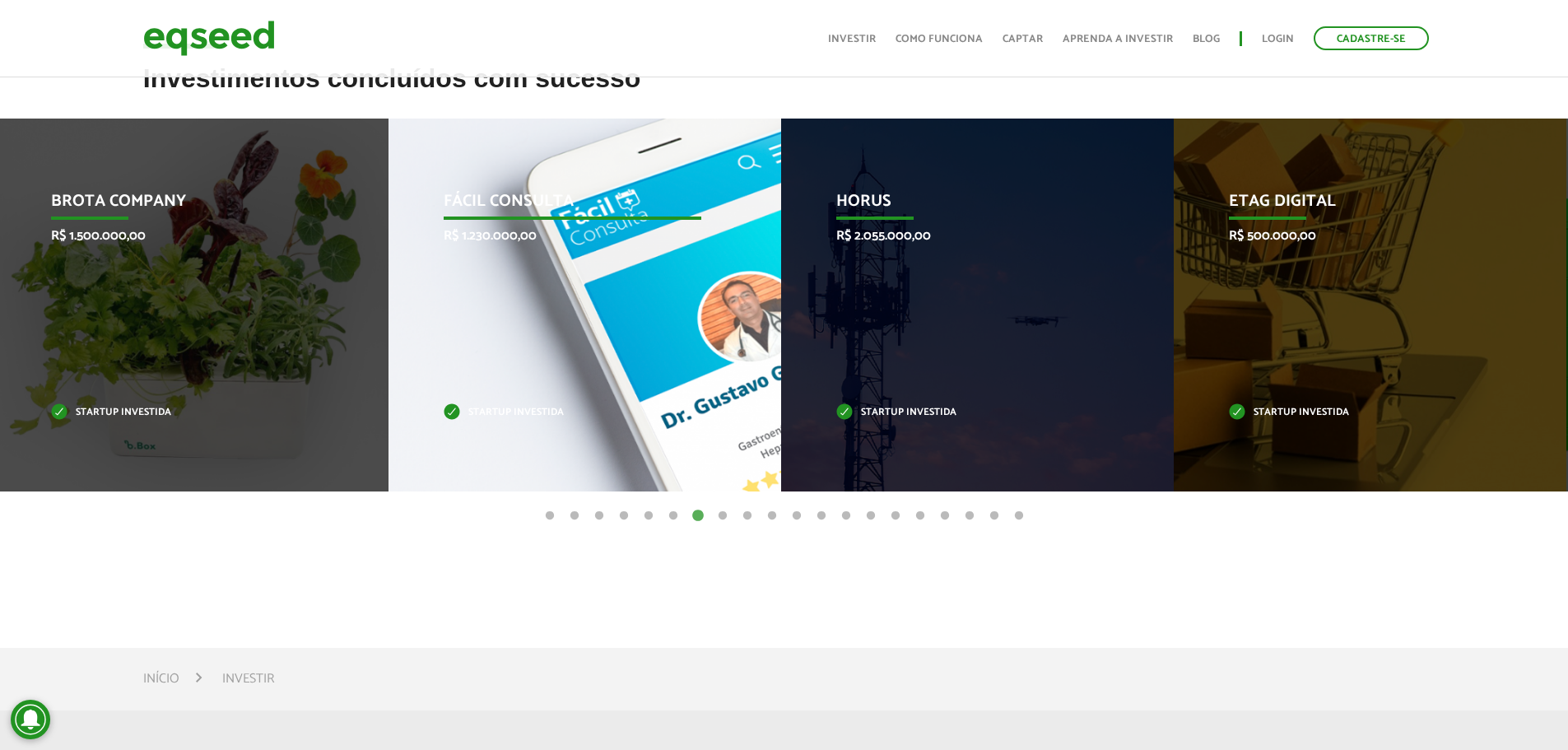
drag, startPoint x: 1427, startPoint y: 371, endPoint x: 581, endPoint y: 407, distance: 846.8
click at [589, 406] on div "Fácil Consulta R$ 1.230.000,00 Startup investida" at bounding box center [573, 304] width 368 height 373
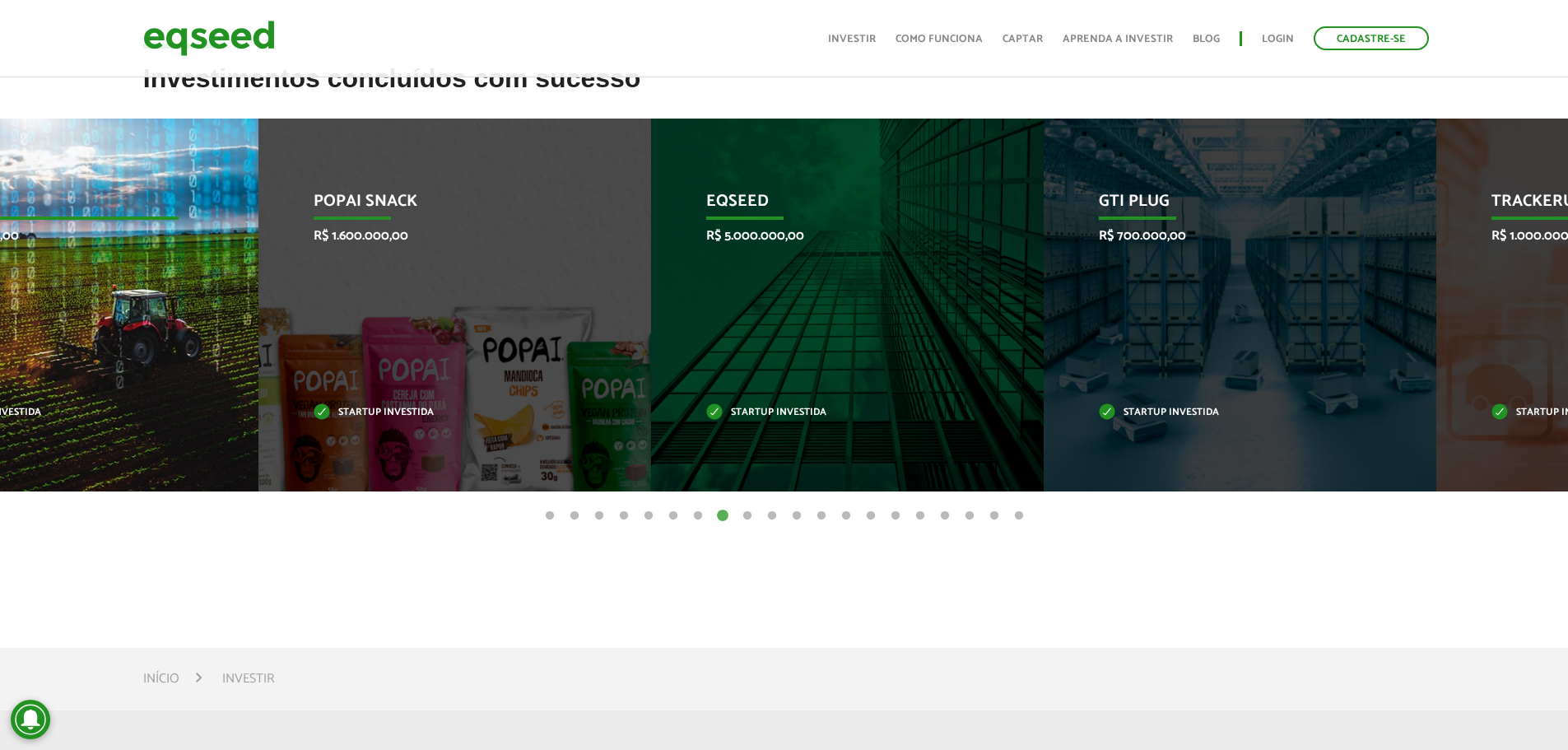
drag, startPoint x: 1443, startPoint y: 325, endPoint x: 120, endPoint y: 280, distance: 1323.8
click at [123, 280] on div "SciCrop R$ 2.000.000,00 Startup investida" at bounding box center [50, 304] width 368 height 373
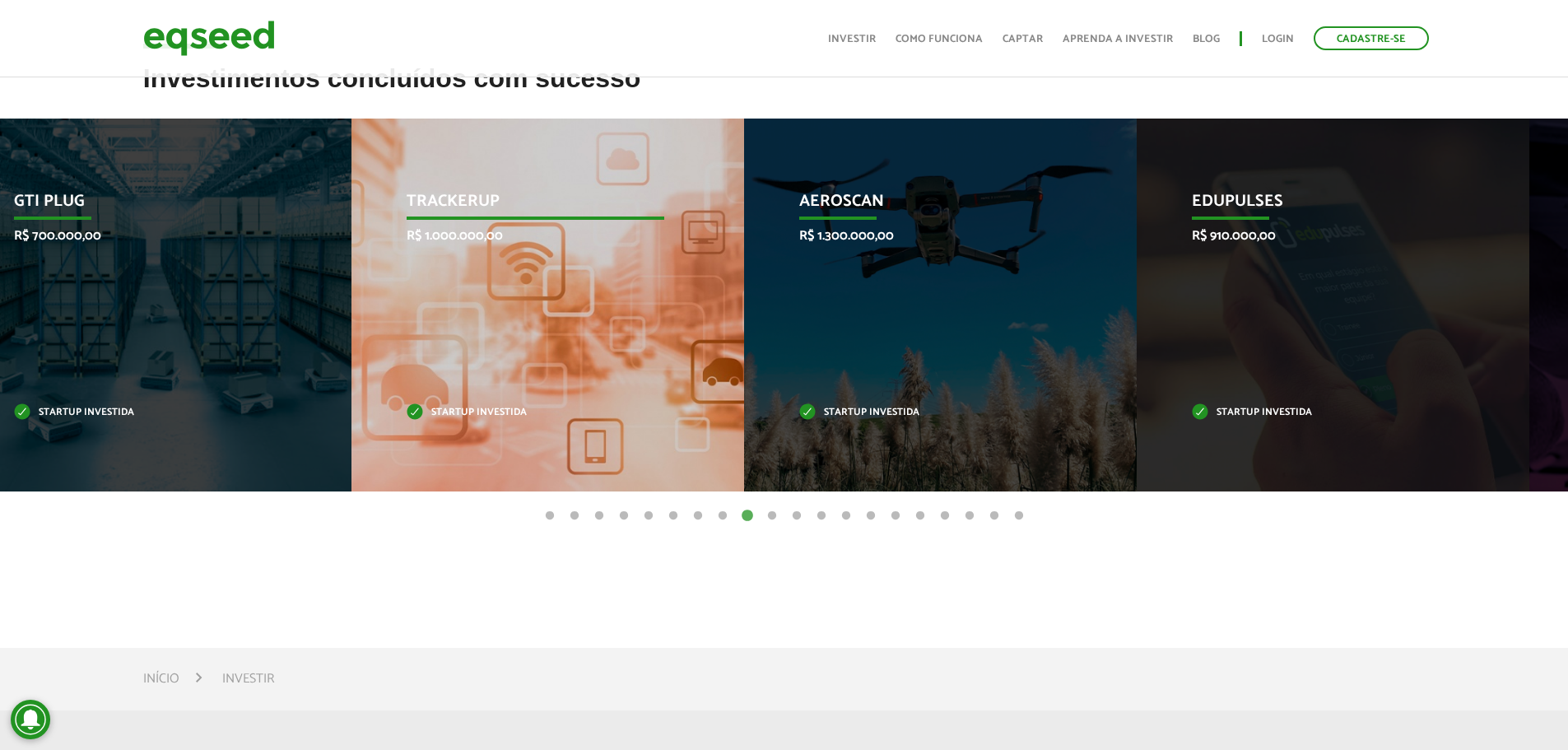
drag, startPoint x: 1264, startPoint y: 356, endPoint x: 480, endPoint y: 367, distance: 784.1
click at [496, 364] on div "TrackerUp R$ 1.000.000,00 Startup investida" at bounding box center [536, 304] width 368 height 373
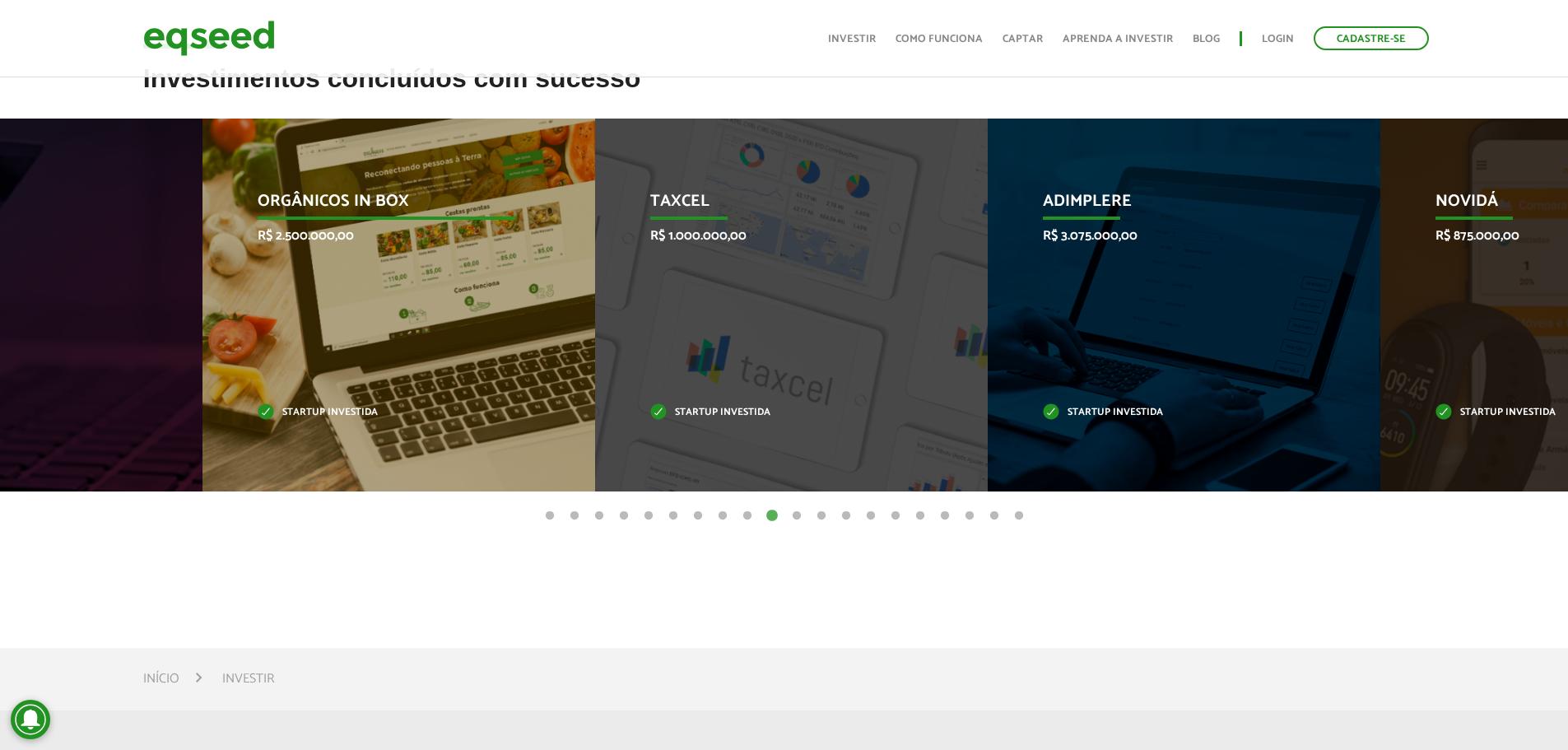
drag, startPoint x: 1457, startPoint y: 371, endPoint x: 347, endPoint y: 321, distance: 1111.1
click at [349, 321] on div "Orgânicos in Box R$ 2.500.000,00 Startup investida" at bounding box center [387, 304] width 368 height 373
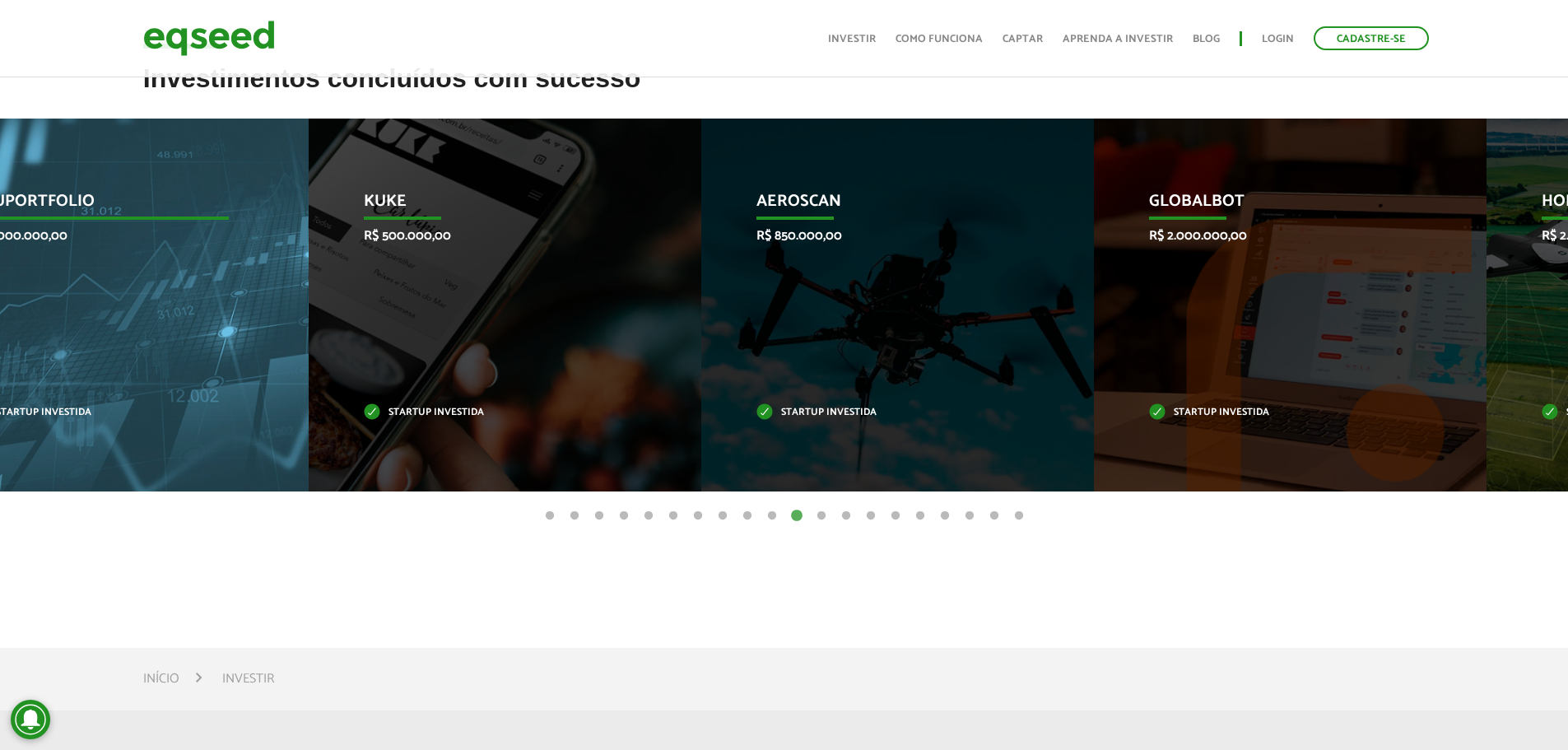
drag, startPoint x: 1471, startPoint y: 340, endPoint x: 208, endPoint y: 278, distance: 1264.5
click at [208, 278] on div "MeuPortfolio R$ 1.000.000,00 Startup investida" at bounding box center [100, 304] width 368 height 373
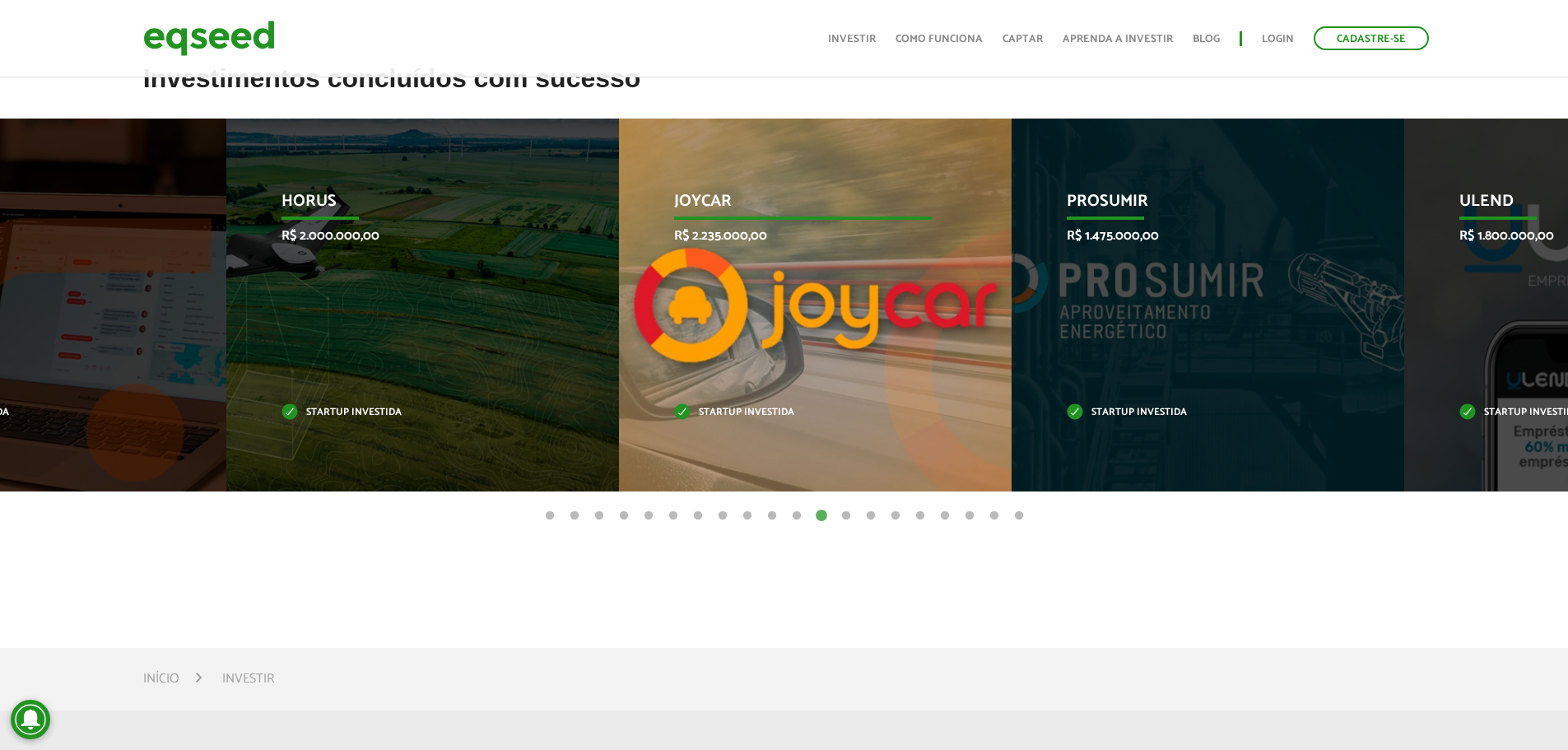
drag, startPoint x: 1386, startPoint y: 355, endPoint x: 390, endPoint y: 385, distance: 996.5
click at [392, 385] on div "HORUS R$ 2.000.000,00 Startup investida" at bounding box center [411, 304] width 368 height 373
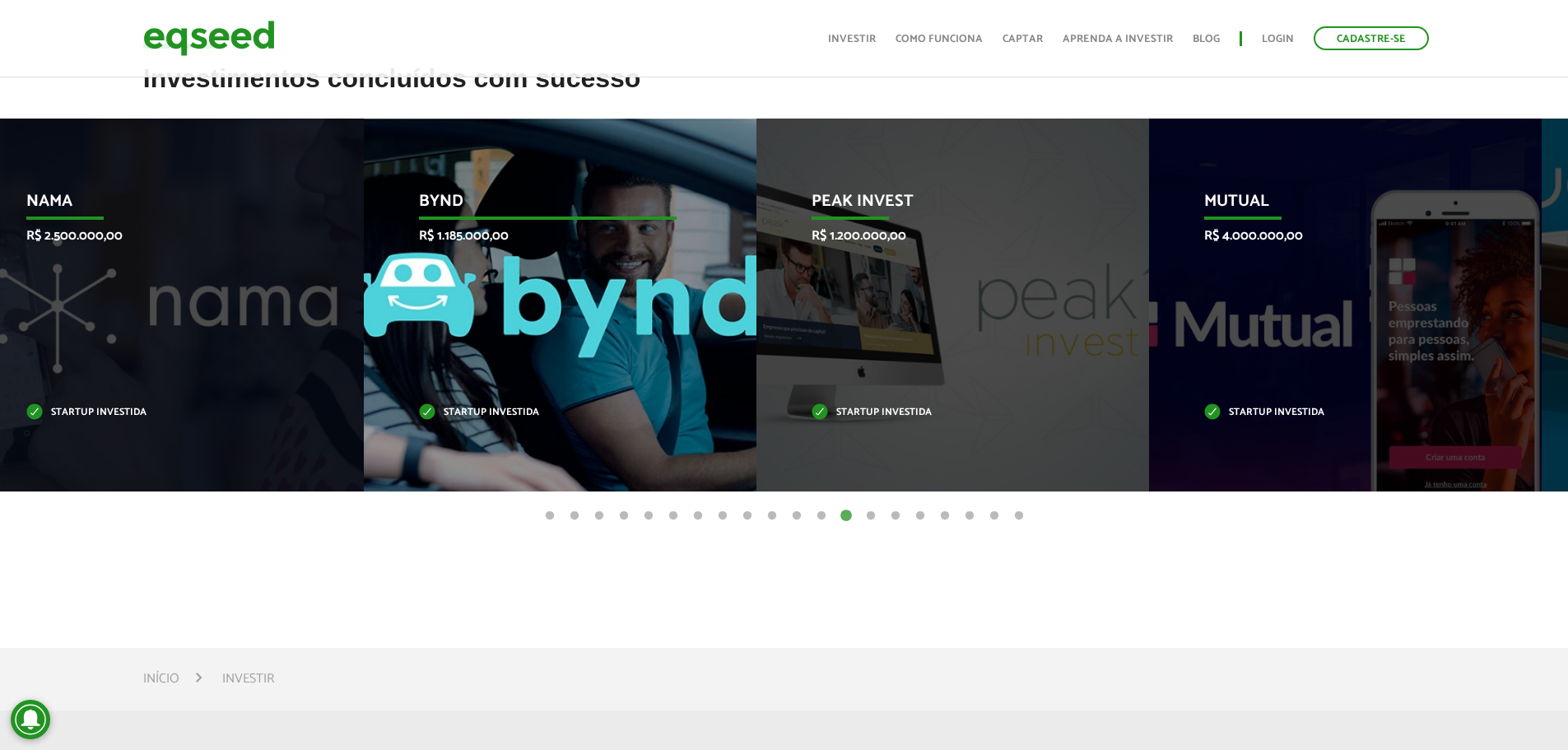
drag, startPoint x: 1468, startPoint y: 324, endPoint x: 223, endPoint y: 408, distance: 1247.8
click at [253, 410] on div "Nama R$ 2.500.000,00 Startup investida" at bounding box center [155, 304] width 368 height 373
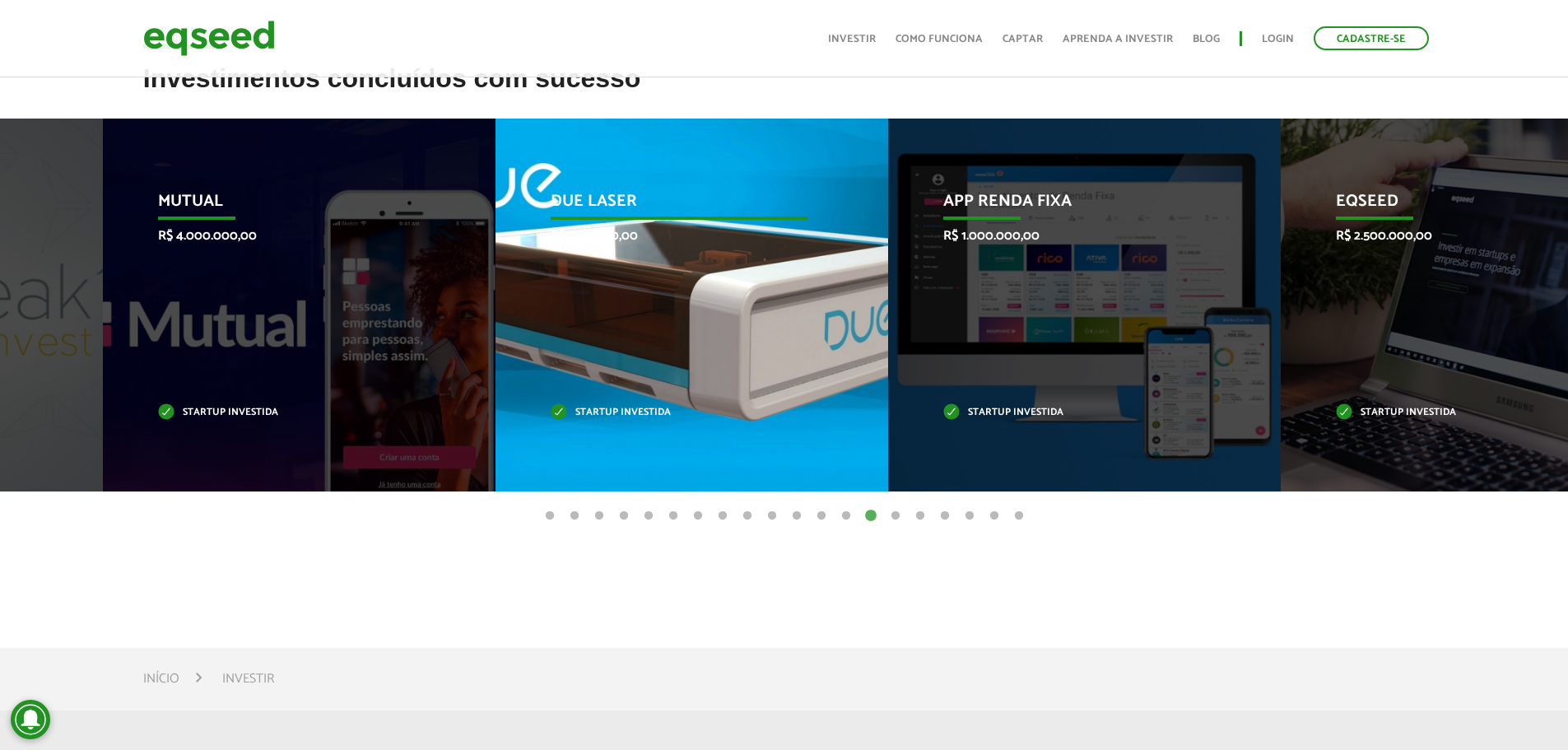
drag, startPoint x: 1264, startPoint y: 345, endPoint x: 268, endPoint y: 317, distance: 996.4
click at [495, 316] on div "Due Laser R$ 500.000,00 Startup investida" at bounding box center [679, 304] width 368 height 373
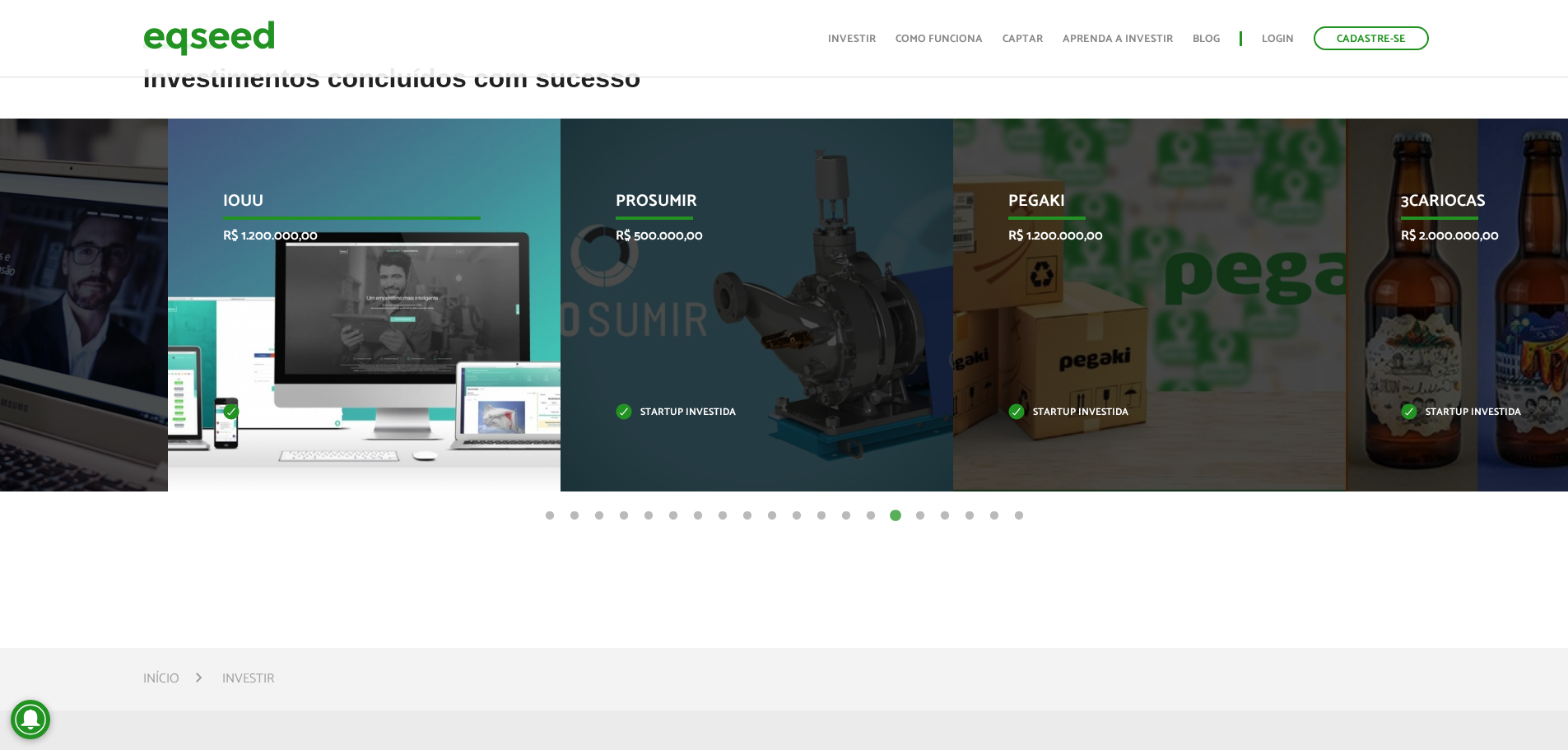
drag, startPoint x: 1109, startPoint y: 333, endPoint x: 459, endPoint y: 254, distance: 654.8
click at [471, 255] on div "IOUU R$ 1.200.000,00 Startup investida" at bounding box center [352, 304] width 368 height 373
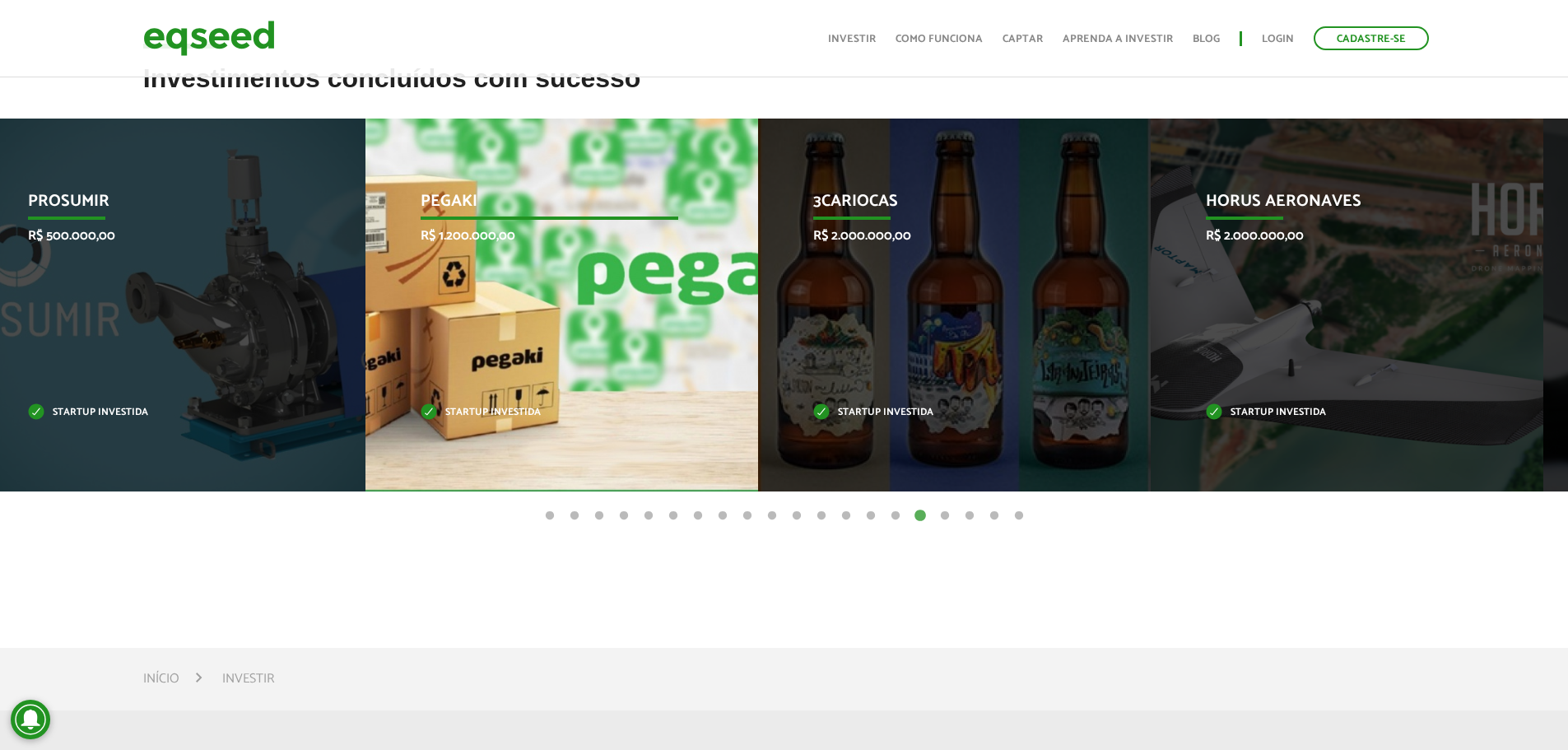
drag, startPoint x: 254, startPoint y: 276, endPoint x: 619, endPoint y: 370, distance: 376.9
click at [619, 370] on div "Pegaki R$ 1.200.000,00 Startup investida" at bounding box center [550, 304] width 368 height 373
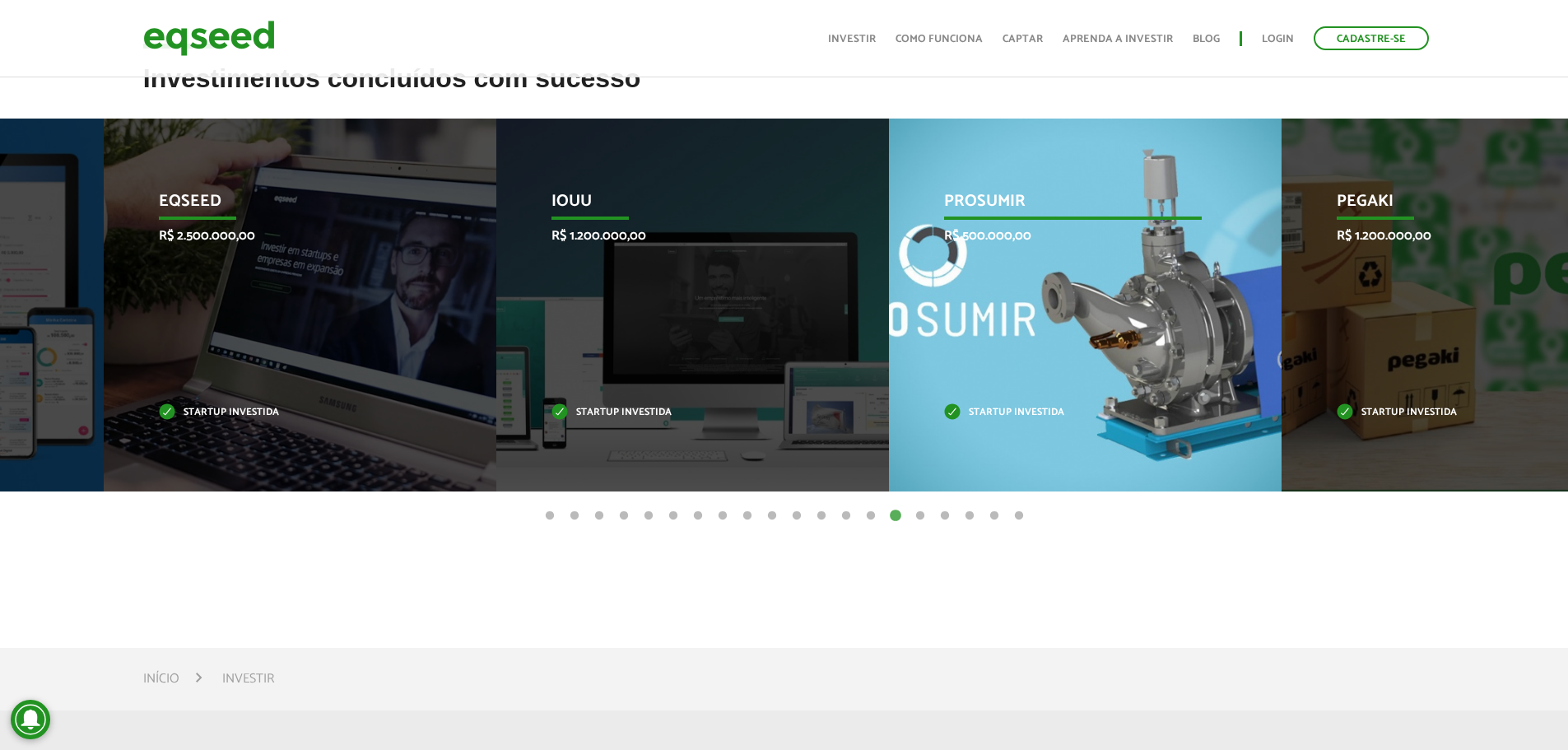
drag, startPoint x: 1407, startPoint y: 361, endPoint x: 1129, endPoint y: 342, distance: 278.6
click at [754, 342] on div "PROSUMIR R$ 500.000,00 Startup investida" at bounding box center [1073, 304] width 368 height 373
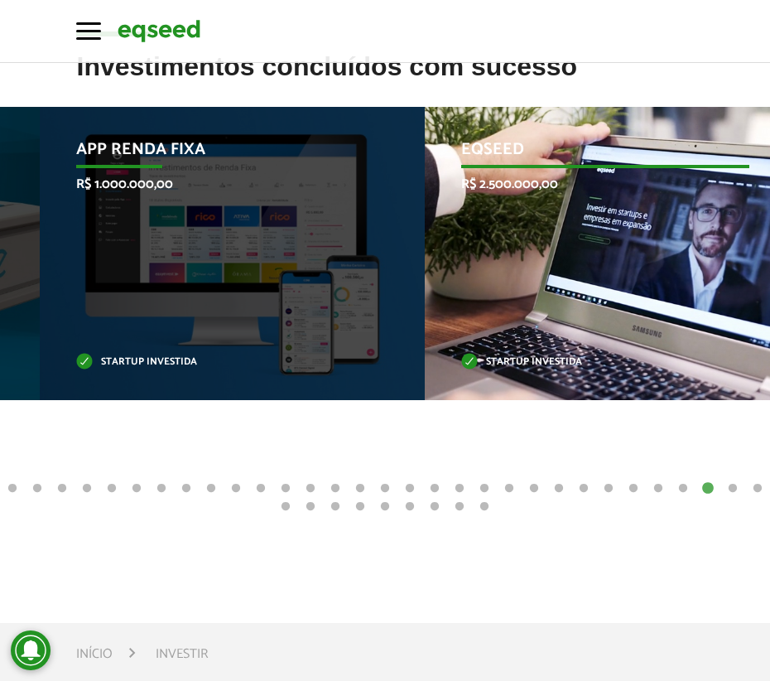
drag, startPoint x: 681, startPoint y: 262, endPoint x: 705, endPoint y: 264, distance: 23.2
click at [729, 263] on div "EqSeed R$ 2.500.000,00 Startup investida" at bounding box center [605, 253] width 360 height 293
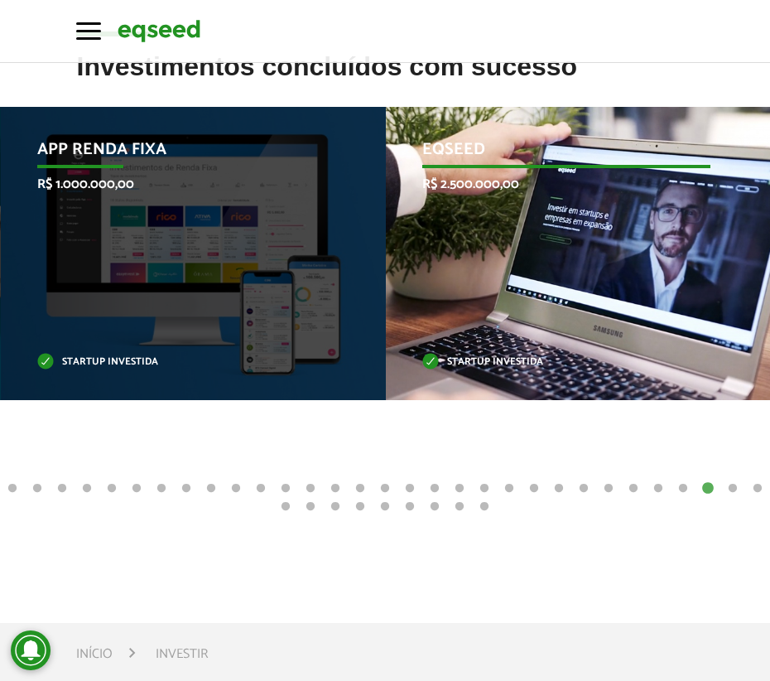
drag, startPoint x: 439, startPoint y: 256, endPoint x: 713, endPoint y: 258, distance: 274.1
click at [710, 259] on div "EqSeed R$ 2.500.000,00 Startup investida" at bounding box center [566, 253] width 360 height 293
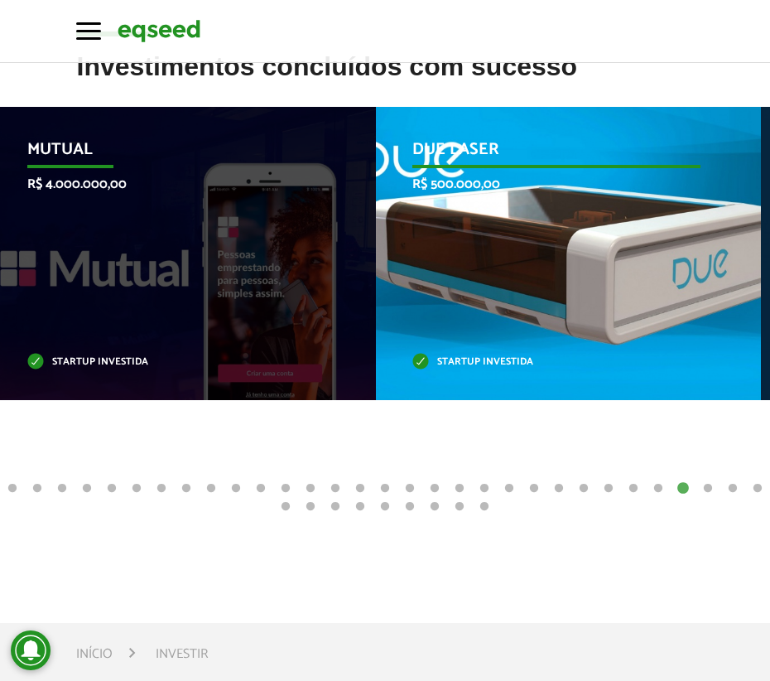
drag, startPoint x: 600, startPoint y: 251, endPoint x: 313, endPoint y: 243, distance: 287.4
click at [433, 243] on div "Due Laser R$ 500.000,00 Startup investida" at bounding box center [556, 253] width 360 height 293
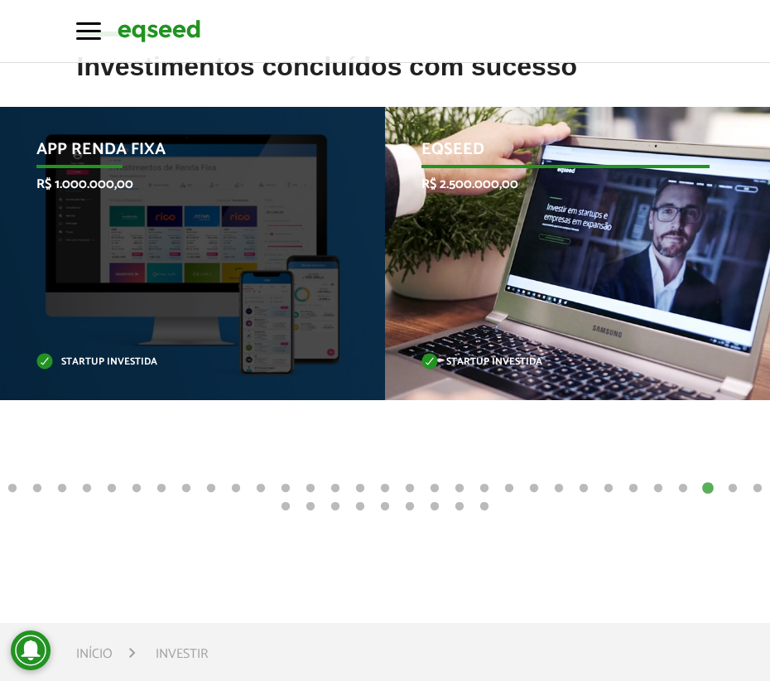
drag, startPoint x: 490, startPoint y: 244, endPoint x: 307, endPoint y: 249, distance: 183.1
click at [385, 247] on div "EqSeed R$ 2.500.000,00 Startup investida" at bounding box center [565, 253] width 360 height 293
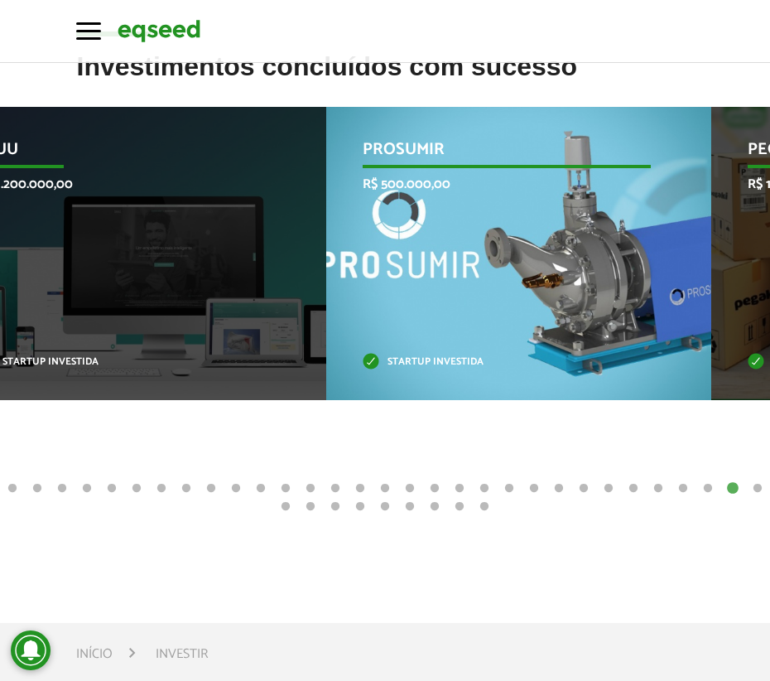
drag, startPoint x: 541, startPoint y: 294, endPoint x: 243, endPoint y: 305, distance: 298.3
click at [326, 298] on div "PROSUMIR R$ 500.000,00 Startup investida" at bounding box center [506, 253] width 360 height 293
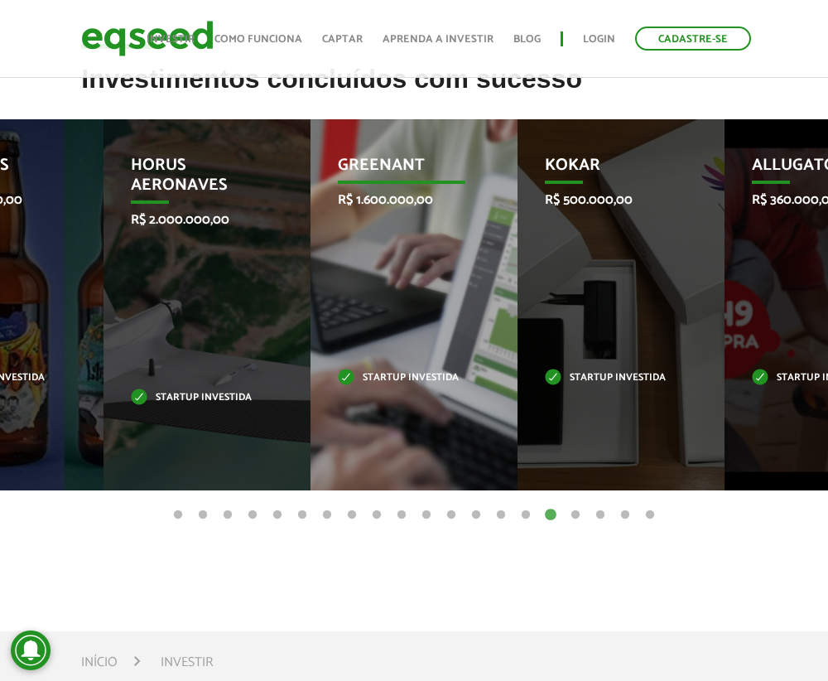
drag, startPoint x: 724, startPoint y: 325, endPoint x: 214, endPoint y: 326, distance: 510.9
click at [310, 325] on div "GreenAnt R$ 1.600.000,00 Startup investida" at bounding box center [401, 304] width 182 height 371
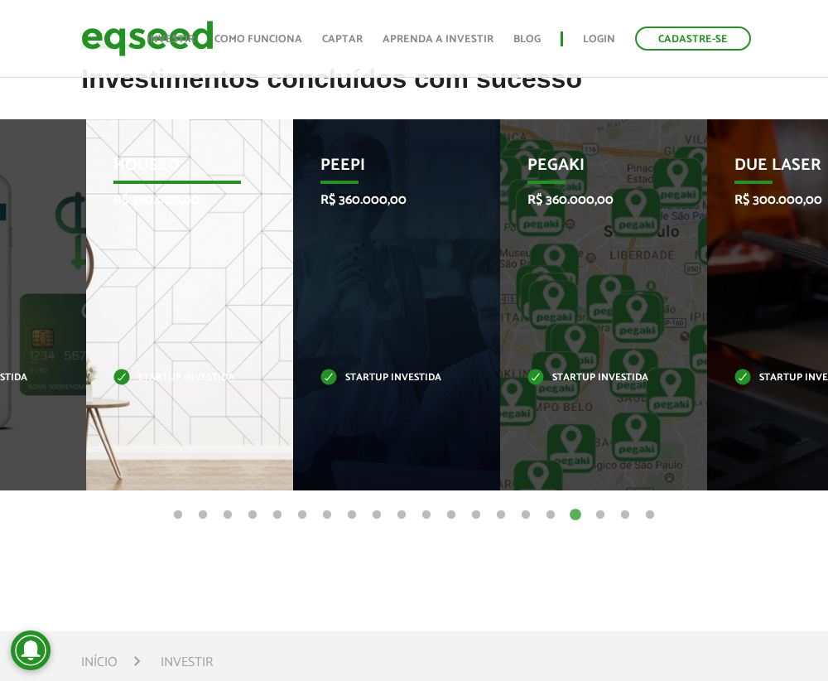
drag, startPoint x: 692, startPoint y: 344, endPoint x: 165, endPoint y: 337, distance: 527.5
click at [165, 337] on div "Housed R$ 360.000,00 Startup investida" at bounding box center [177, 304] width 182 height 371
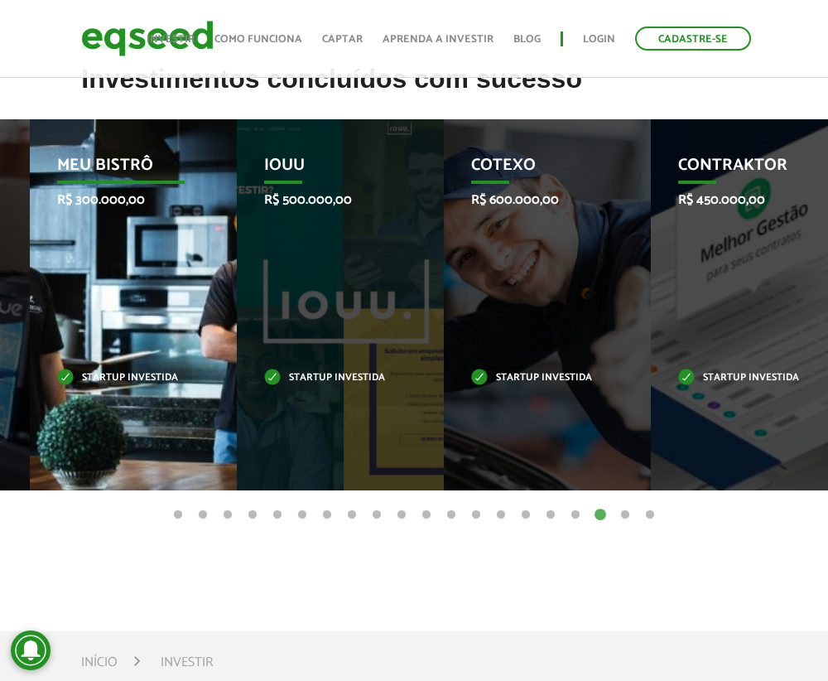
drag, startPoint x: 726, startPoint y: 315, endPoint x: 89, endPoint y: 378, distance: 640.6
click at [92, 378] on div "Meu Bistrô R$ 300.000,00 Startup investida" at bounding box center [121, 304] width 182 height 371
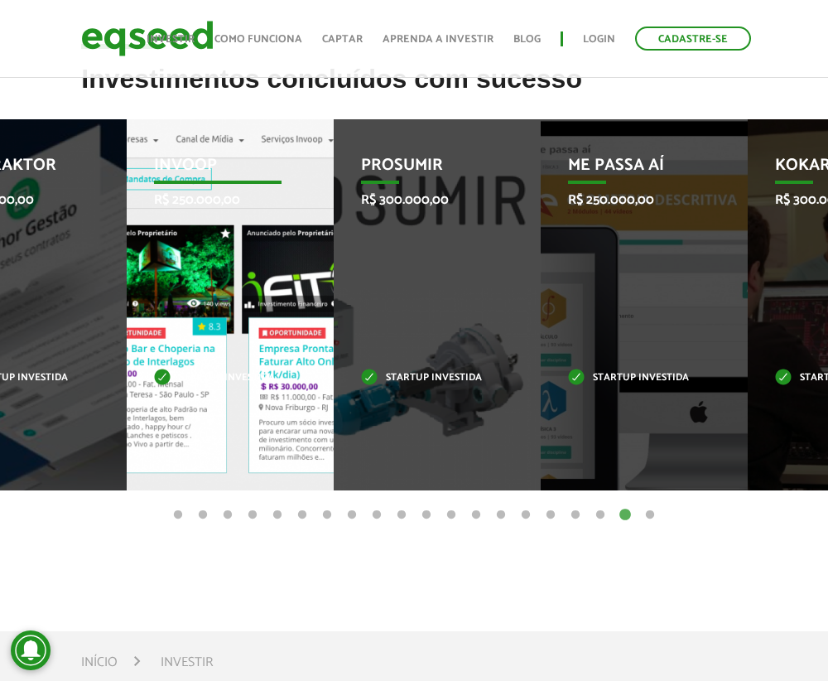
drag, startPoint x: 758, startPoint y: 299, endPoint x: 166, endPoint y: 301, distance: 592.8
click at [167, 301] on div "Invoop R$ 250.000,00 Startup investida" at bounding box center [218, 304] width 182 height 371
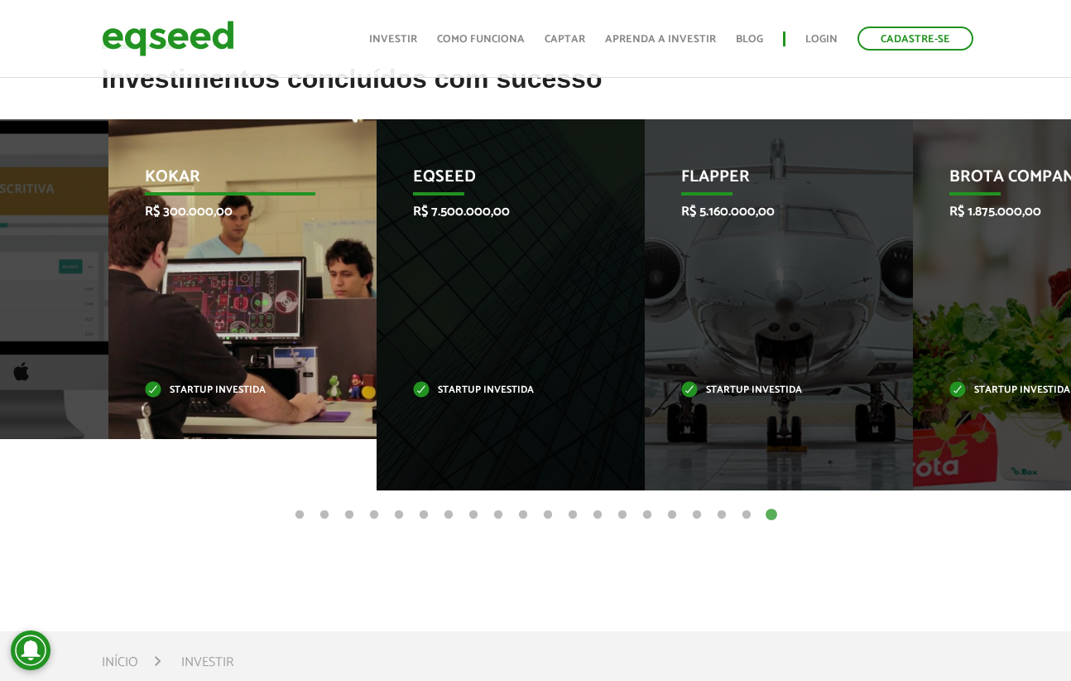
drag, startPoint x: 946, startPoint y: 293, endPoint x: 128, endPoint y: 317, distance: 817.6
click at [131, 316] on div "Kokar R$ 300.000,00 Startup investida" at bounding box center [229, 279] width 243 height 320
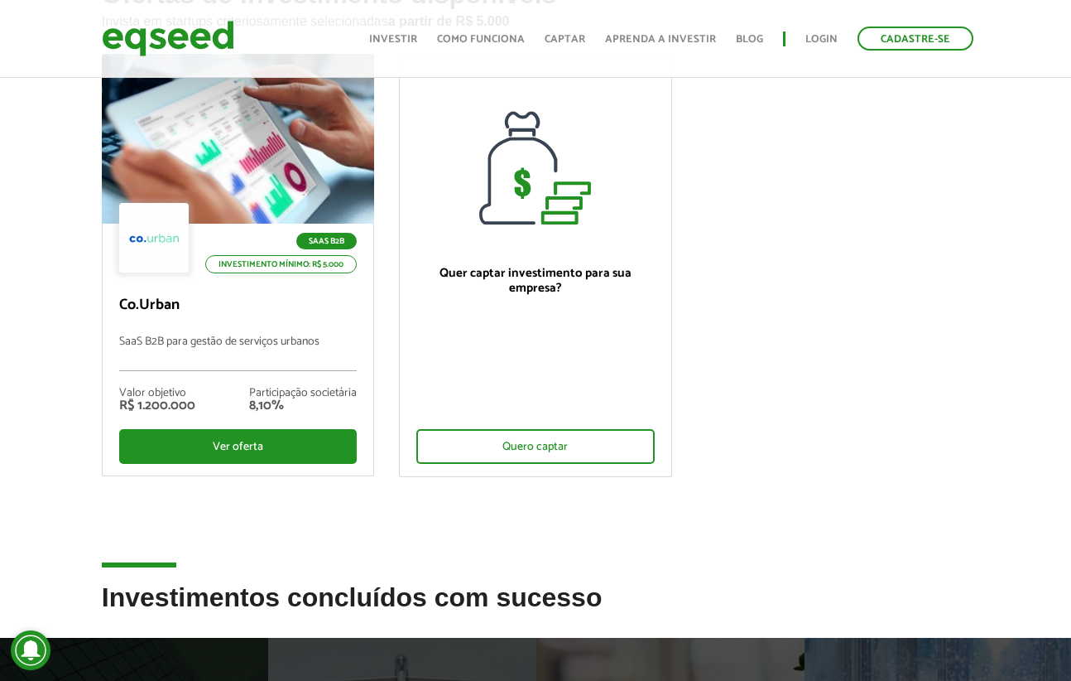
scroll to position [0, 0]
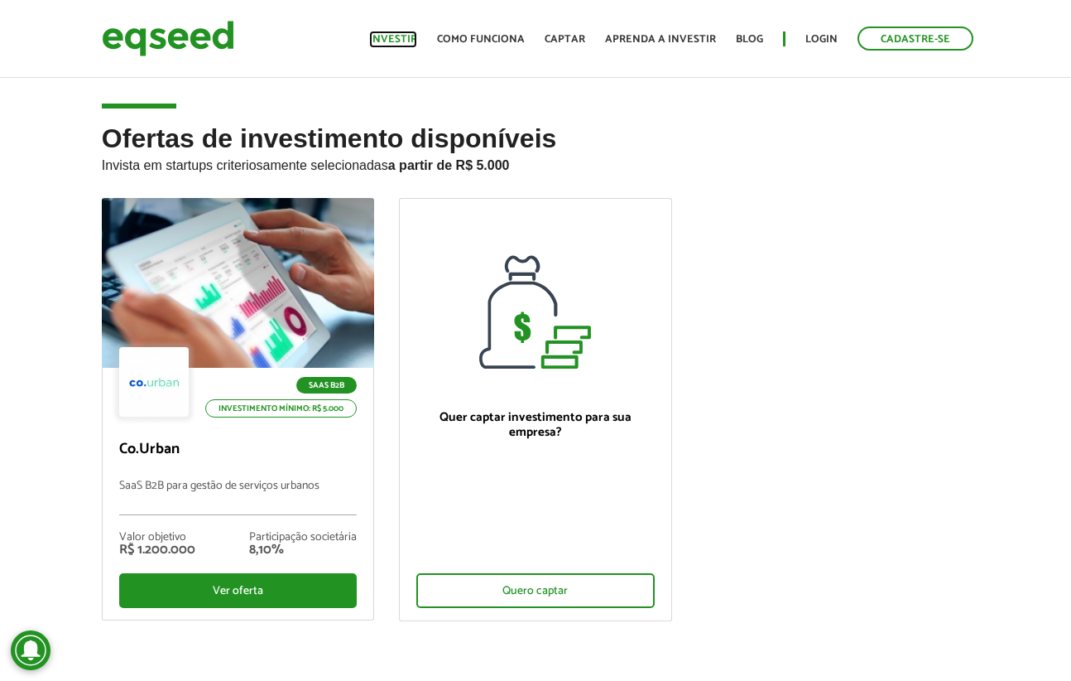
click at [405, 40] on link "Investir" at bounding box center [393, 39] width 48 height 11
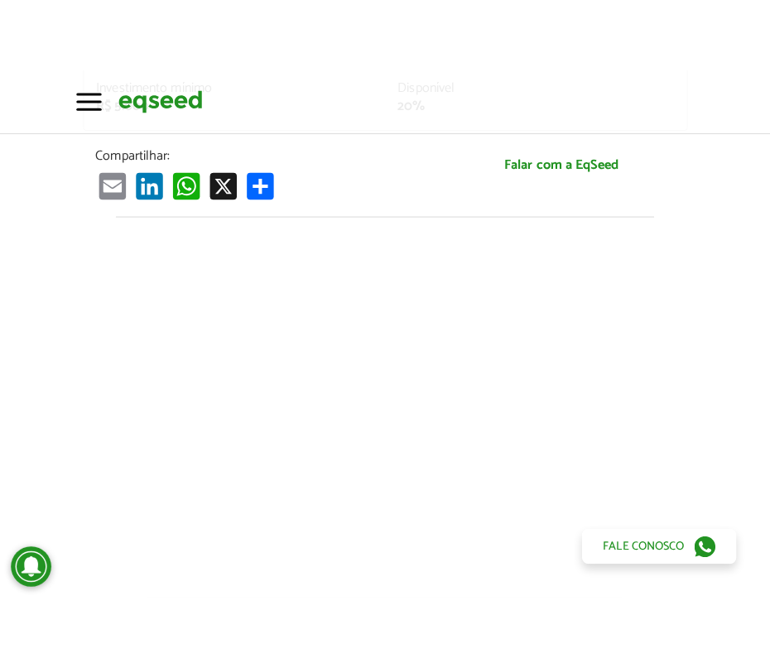
scroll to position [745, 0]
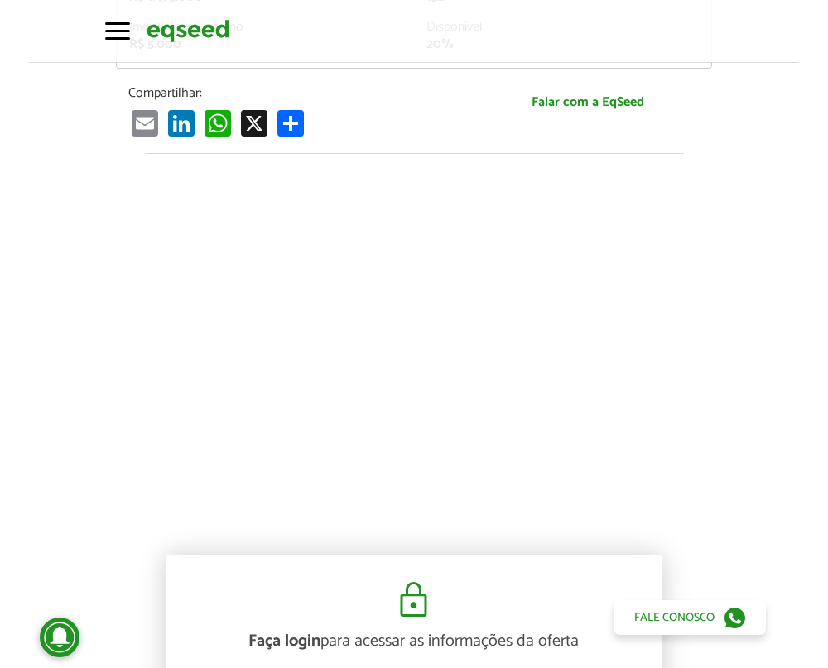
scroll to position [662, 0]
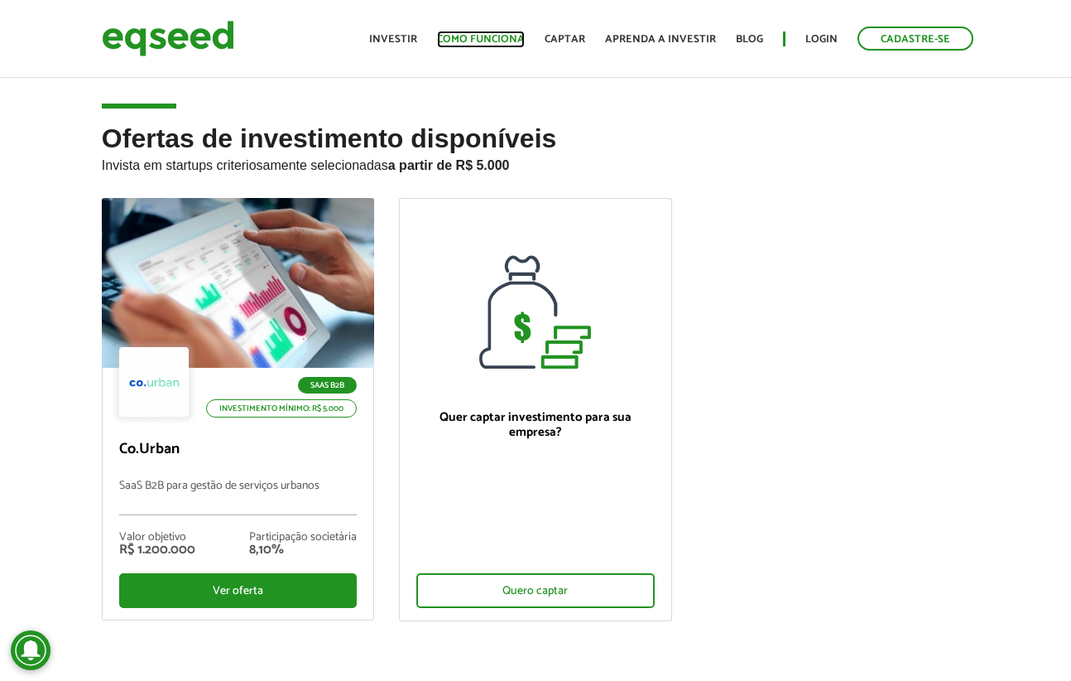
click at [505, 39] on link "Como funciona" at bounding box center [481, 39] width 88 height 11
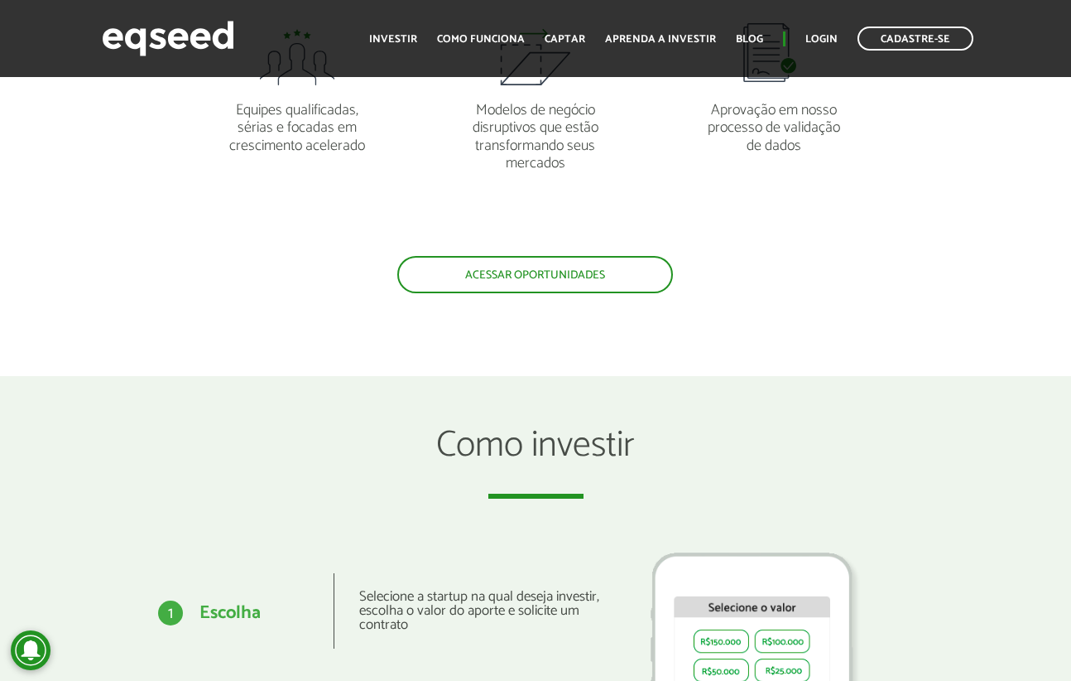
scroll to position [1573, 0]
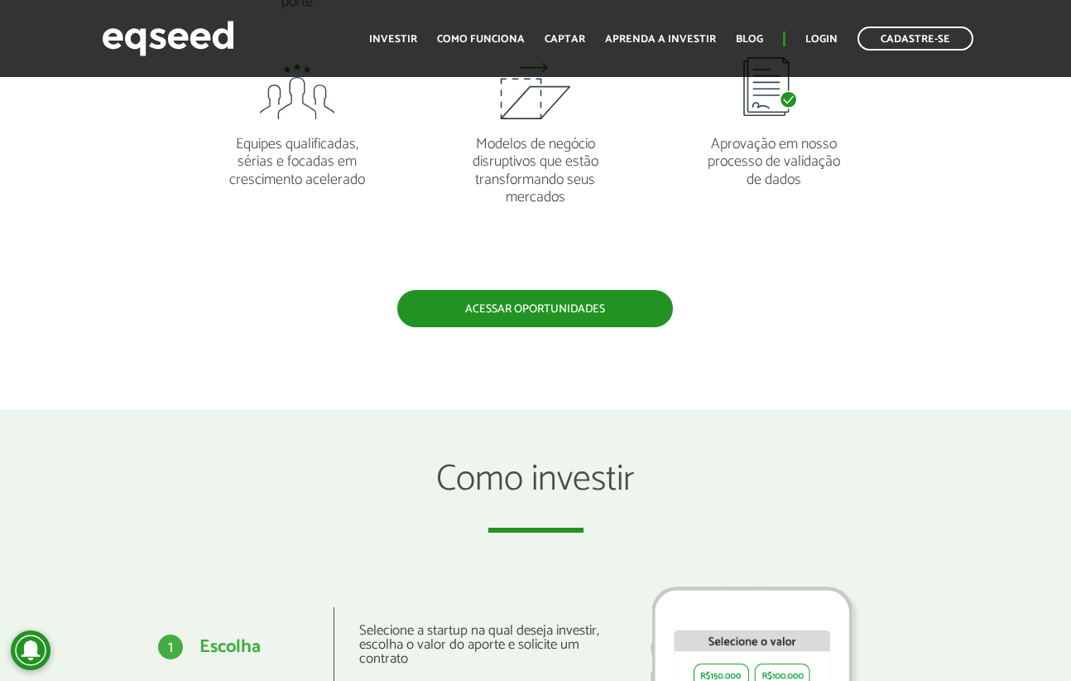
click at [545, 307] on link "Acessar oportunidades" at bounding box center [535, 308] width 276 height 37
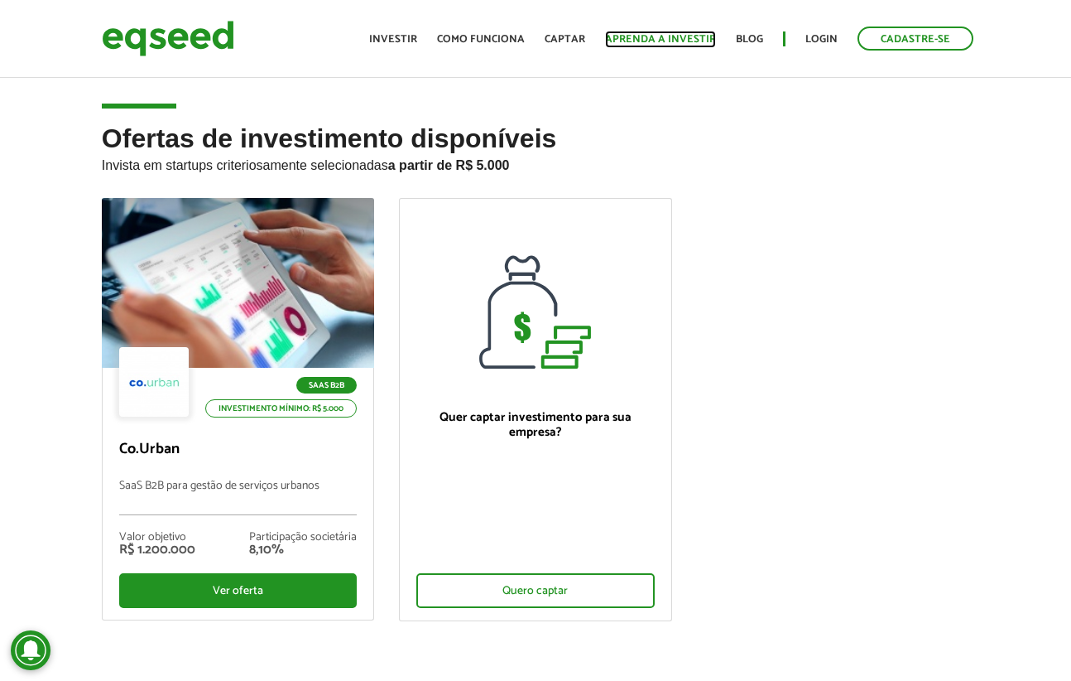
click at [649, 36] on link "Aprenda a investir" at bounding box center [660, 39] width 111 height 11
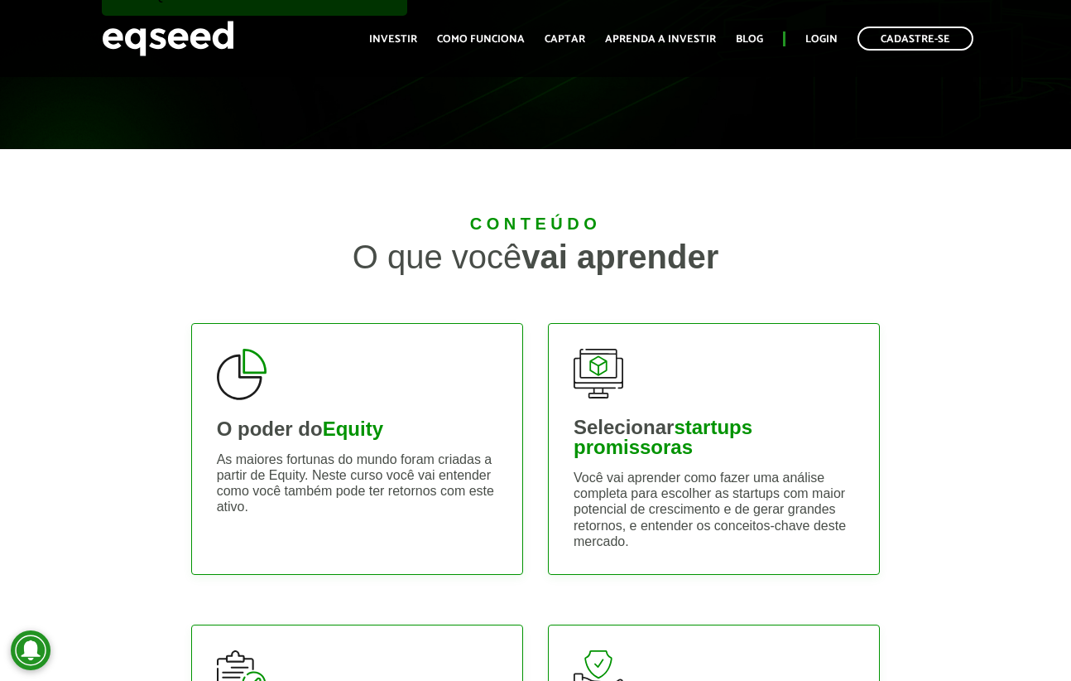
scroll to position [331, 0]
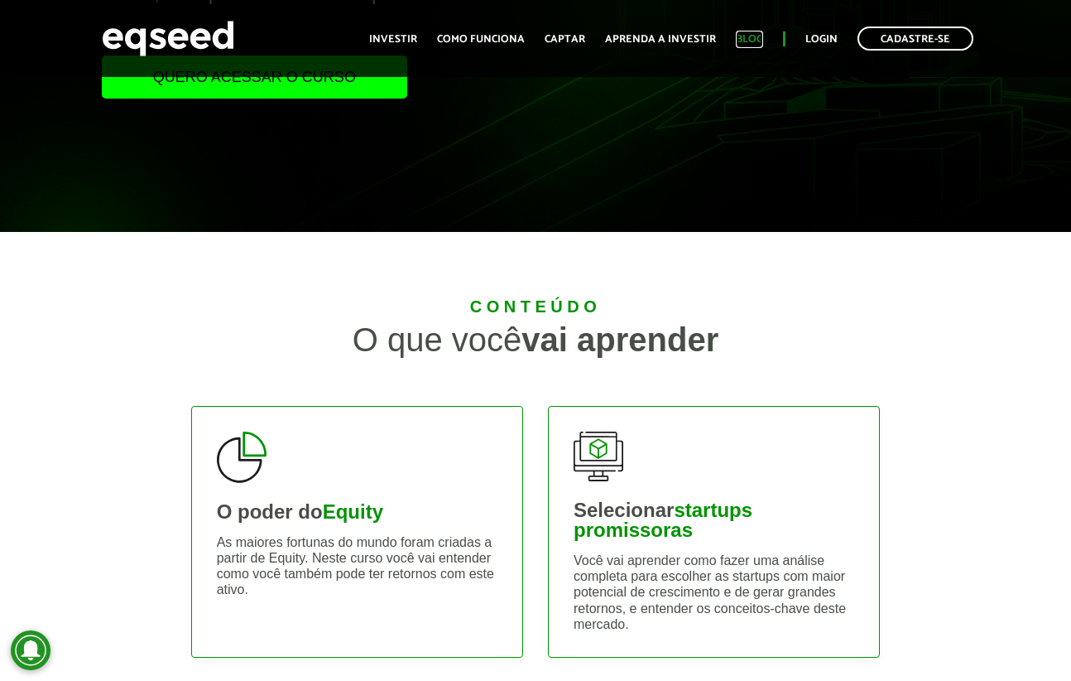
click at [752, 41] on link "Blog" at bounding box center [749, 39] width 27 height 11
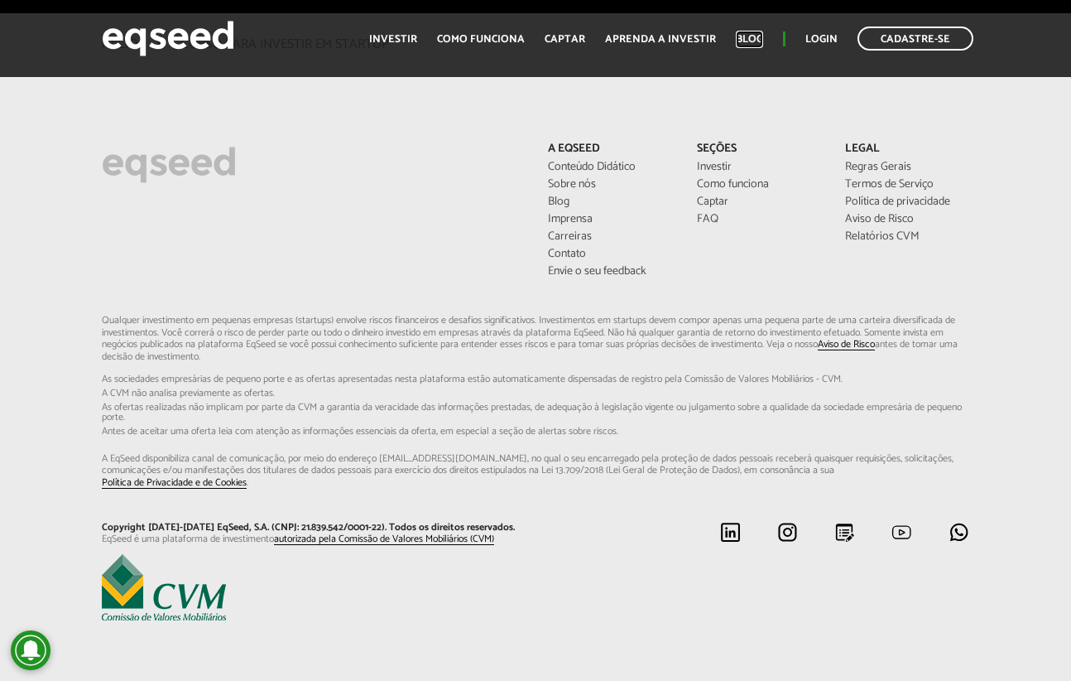
scroll to position [2496, 0]
